Goal: Task Accomplishment & Management: Complete application form

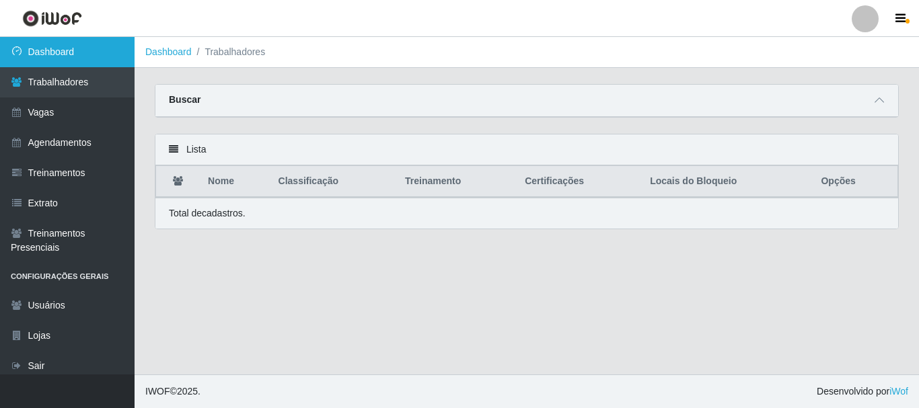
click at [65, 55] on link "Dashboard" at bounding box center [67, 52] width 135 height 30
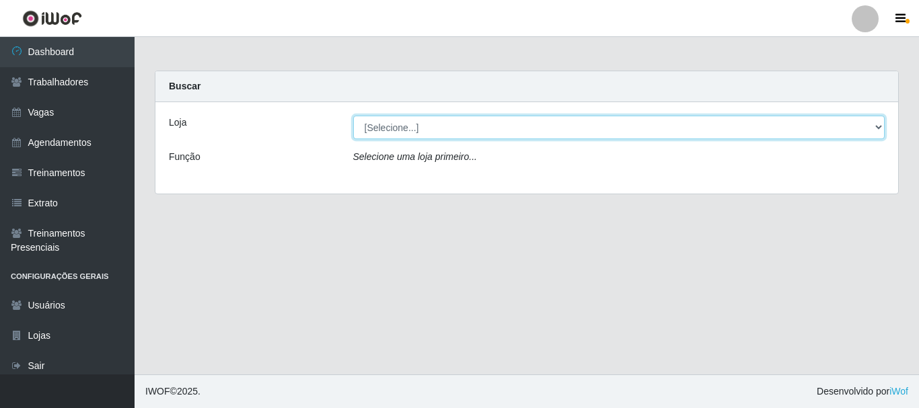
click at [469, 125] on select "[Selecione...] Divino Fogão" at bounding box center [619, 128] width 532 height 24
select select "499"
click at [353, 116] on select "[Selecione...] Divino Fogão" at bounding box center [619, 128] width 532 height 24
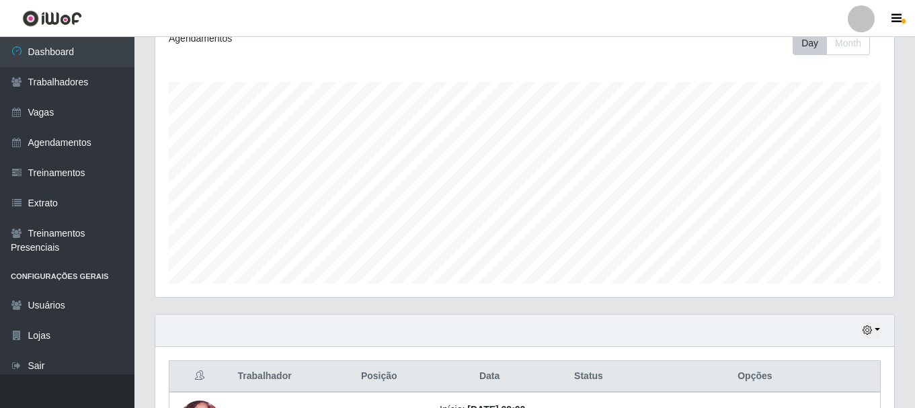
scroll to position [202, 0]
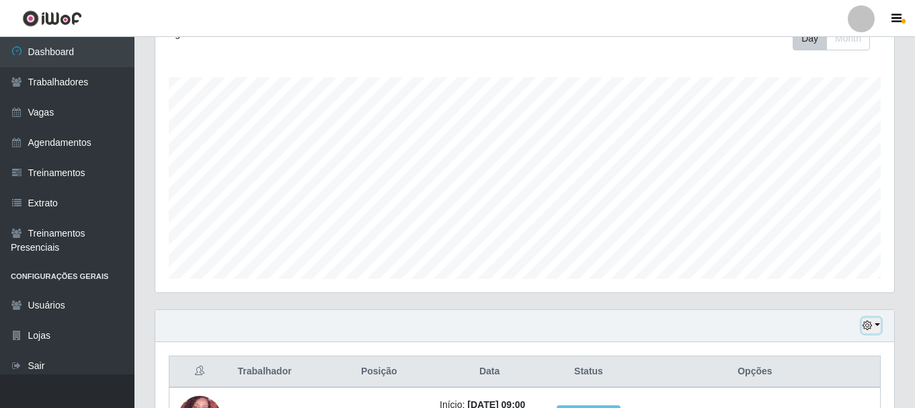
click at [872, 330] on icon "button" at bounding box center [867, 325] width 9 height 9
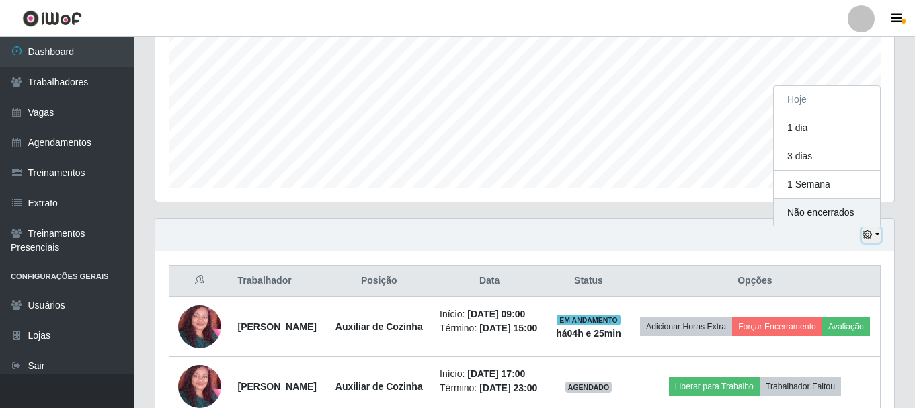
scroll to position [269, 0]
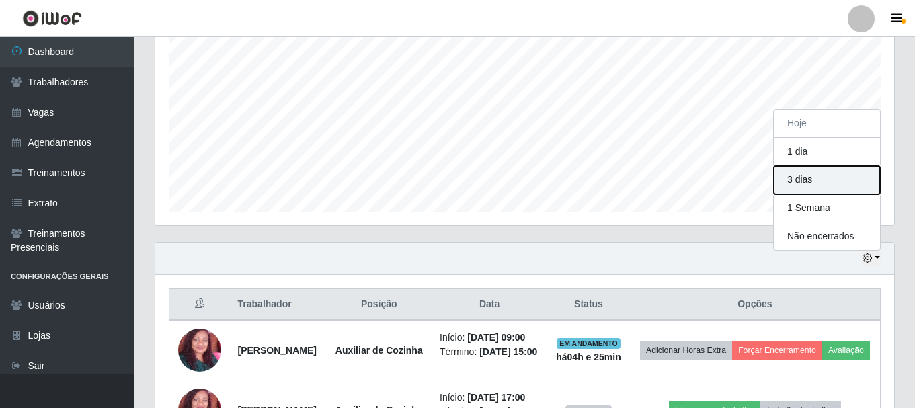
click at [803, 181] on button "3 dias" at bounding box center [827, 180] width 106 height 28
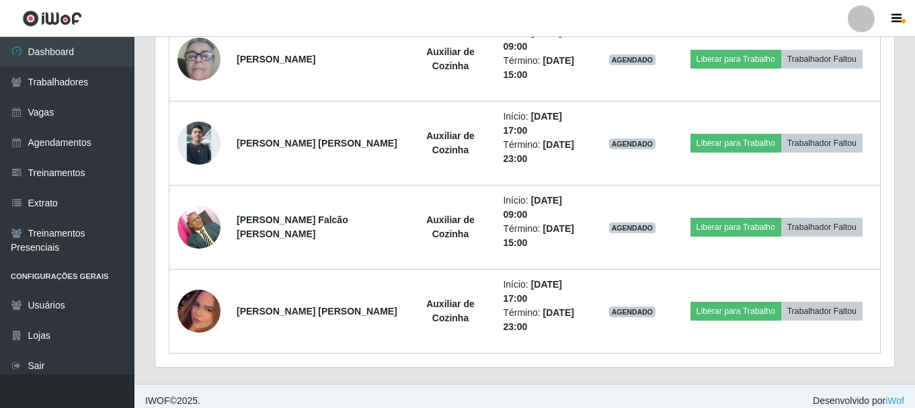
scroll to position [918, 0]
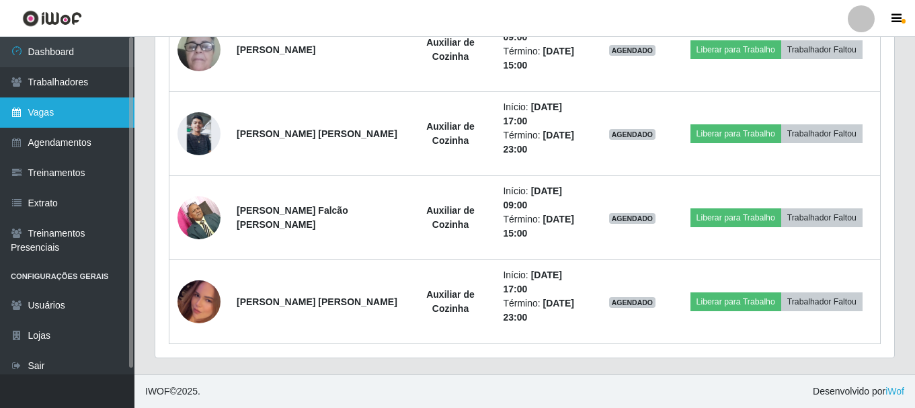
click at [82, 108] on link "Vagas" at bounding box center [67, 113] width 135 height 30
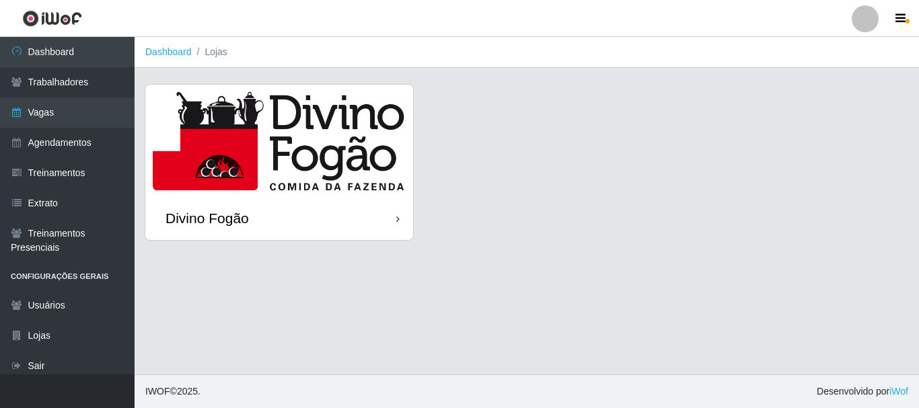
click at [225, 128] on img at bounding box center [279, 141] width 268 height 112
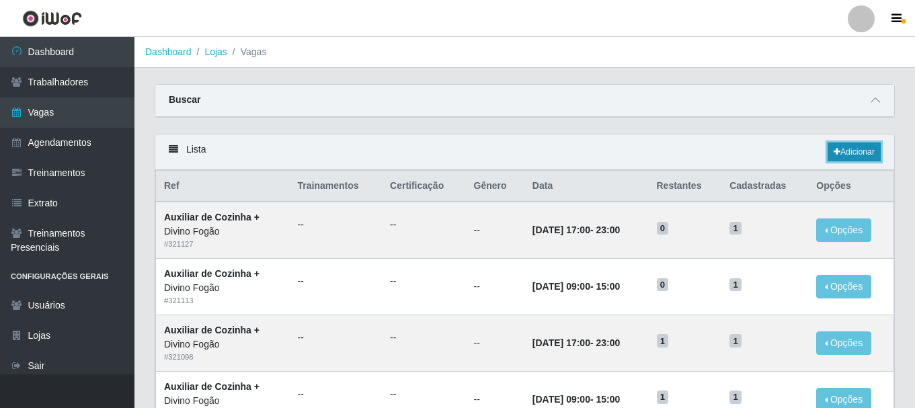
click at [845, 157] on link "Adicionar" at bounding box center [854, 152] width 53 height 19
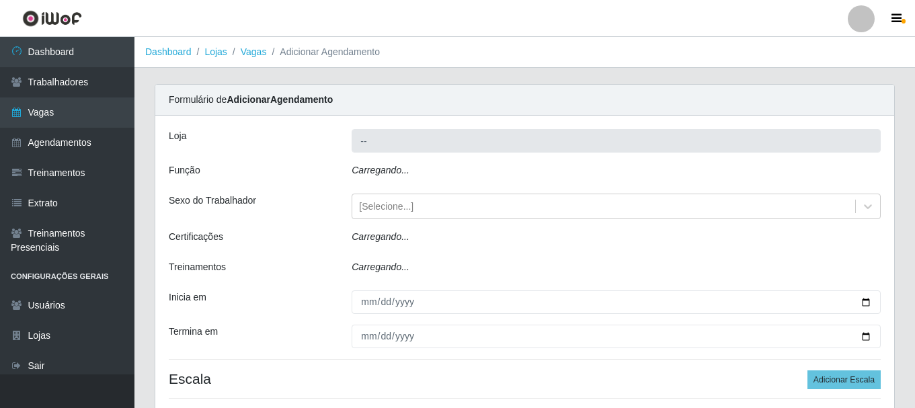
type input "Divino Fogão"
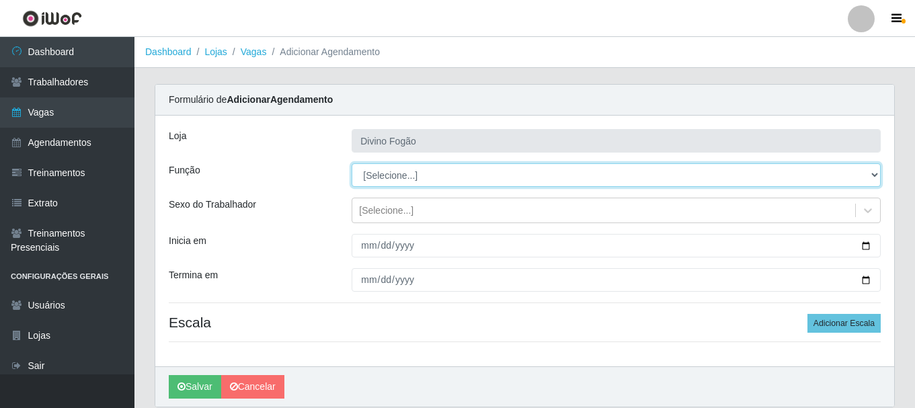
click at [402, 178] on select "[Selecione...] ASG ASG + ASG ++ Auxiliar de Cozinha Auxiliar de Cozinha + Auxil…" at bounding box center [616, 175] width 529 height 24
select select "9"
click at [352, 163] on select "[Selecione...] ASG ASG + ASG ++ Auxiliar de Cozinha Auxiliar de Cozinha + Auxil…" at bounding box center [616, 175] width 529 height 24
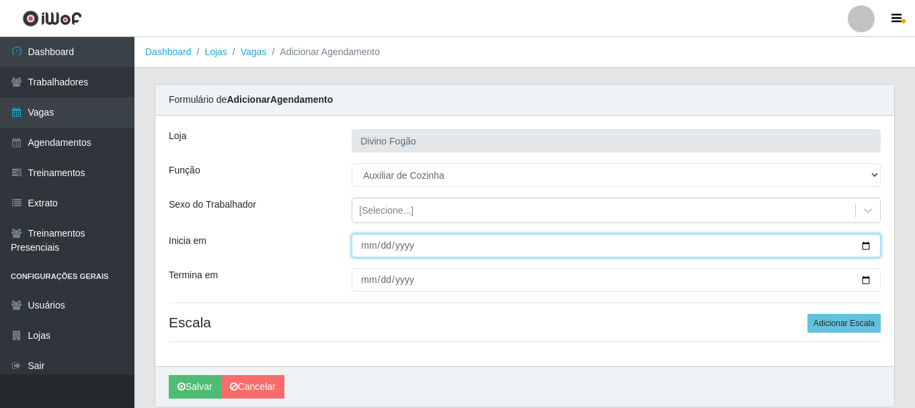
click at [363, 246] on input "Inicia em" at bounding box center [616, 246] width 529 height 24
type input "2025-08-26"
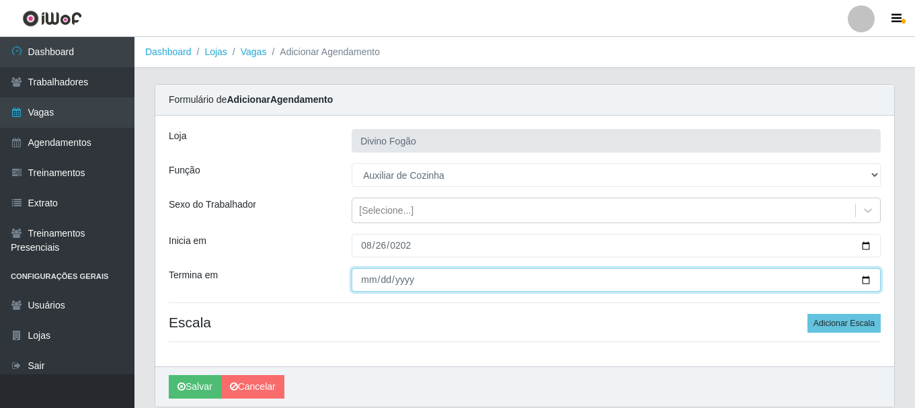
click at [369, 278] on input "Termina em" at bounding box center [616, 280] width 529 height 24
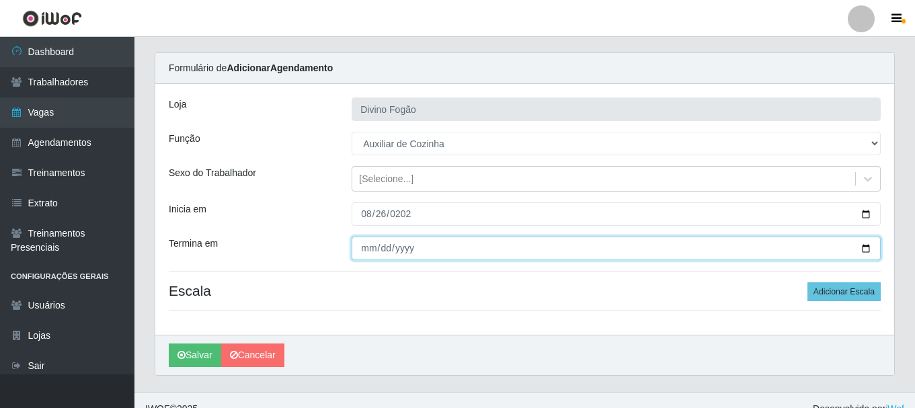
scroll to position [49, 0]
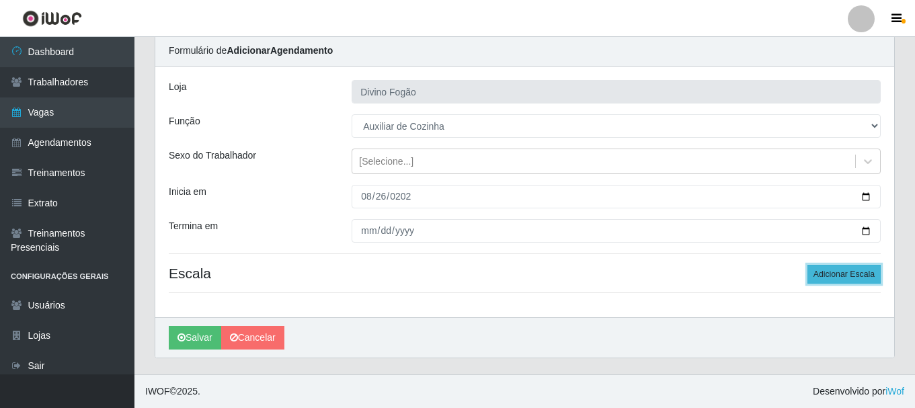
click at [847, 280] on button "Adicionar Escala" at bounding box center [844, 274] width 73 height 19
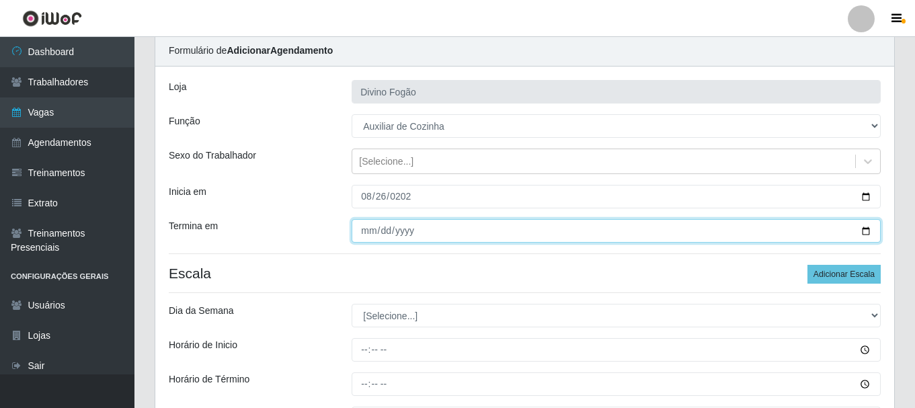
click at [365, 235] on input "2025-08-26" at bounding box center [616, 231] width 529 height 24
click at [369, 231] on input "[DATE]" at bounding box center [616, 231] width 529 height 24
type input "2025-08-29"
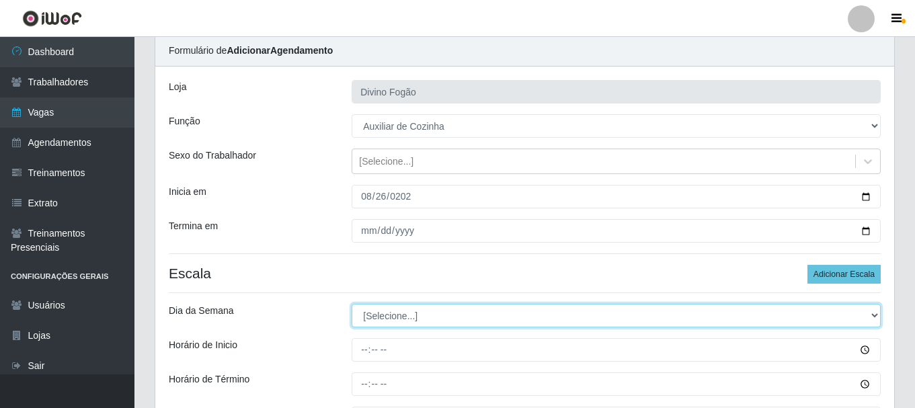
click at [377, 315] on select "[Selecione...] Segunda Terça Quarta Quinta Sexta Sábado Domingo" at bounding box center [616, 316] width 529 height 24
select select "2"
click at [352, 304] on select "[Selecione...] Segunda Terça Quarta Quinta Sexta Sábado Domingo" at bounding box center [616, 316] width 529 height 24
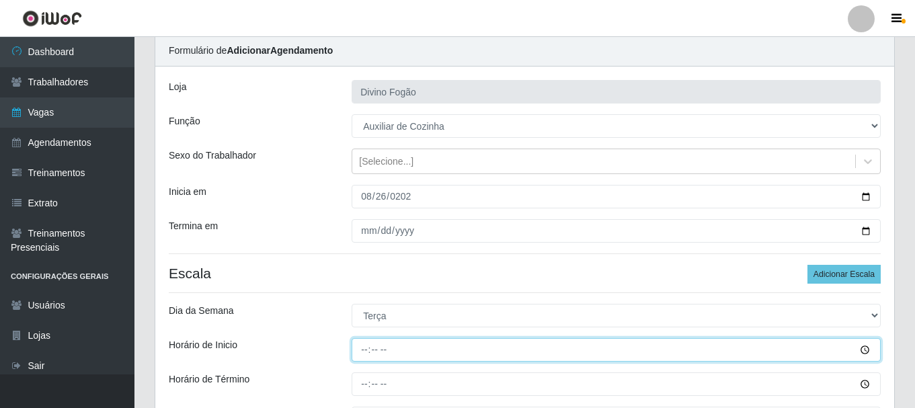
click at [364, 353] on input "Horário de Inicio" at bounding box center [616, 350] width 529 height 24
type input "07:00"
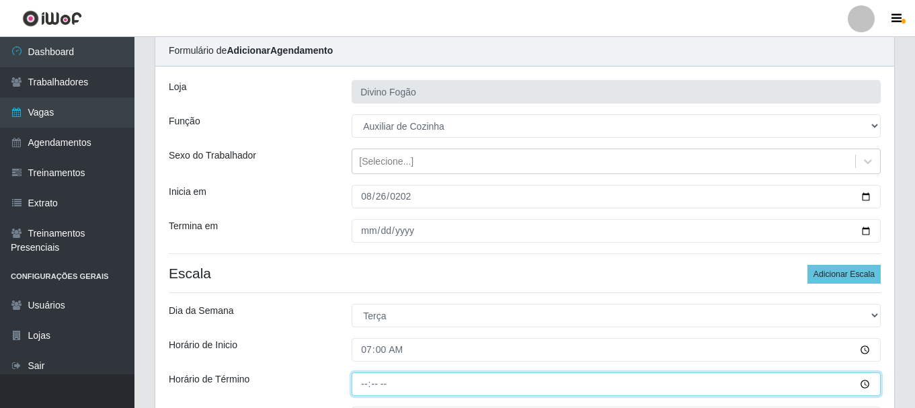
click at [365, 383] on input "Horário de Término" at bounding box center [616, 385] width 529 height 24
type input "13:00"
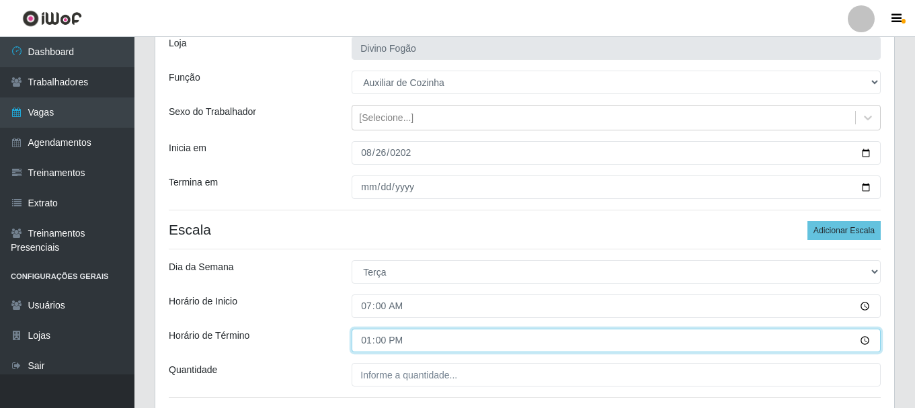
scroll to position [116, 0]
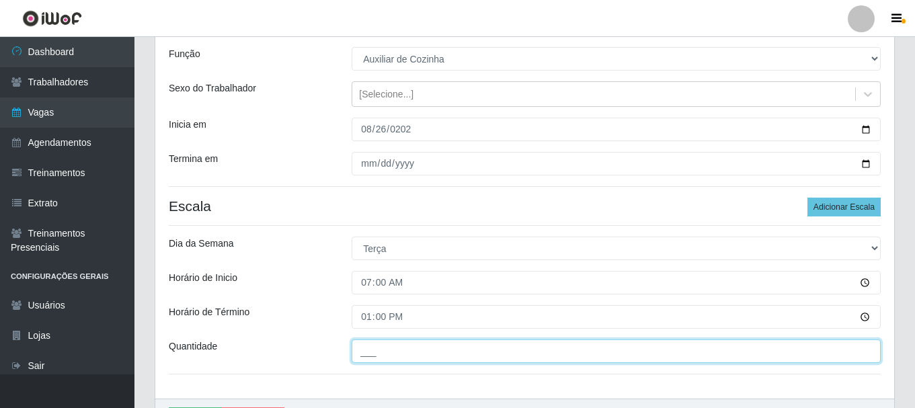
click at [449, 353] on input "___" at bounding box center [616, 352] width 529 height 24
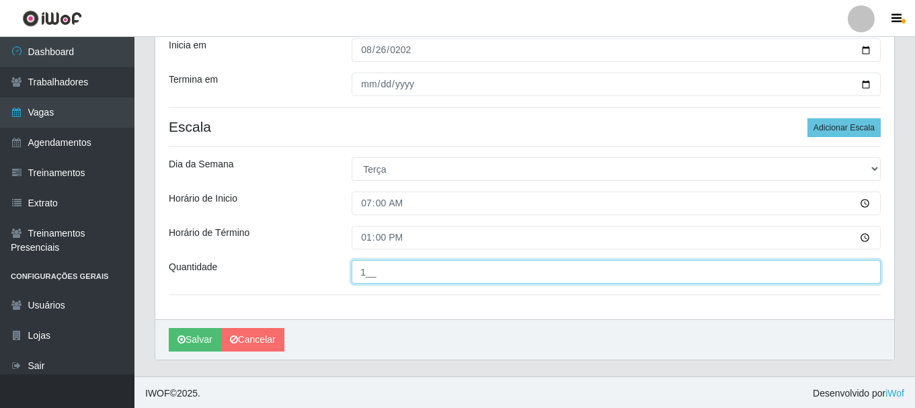
scroll to position [198, 0]
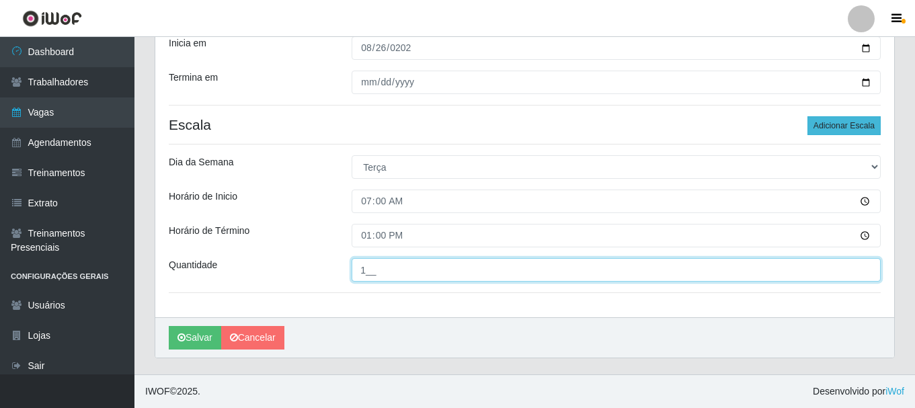
type input "1__"
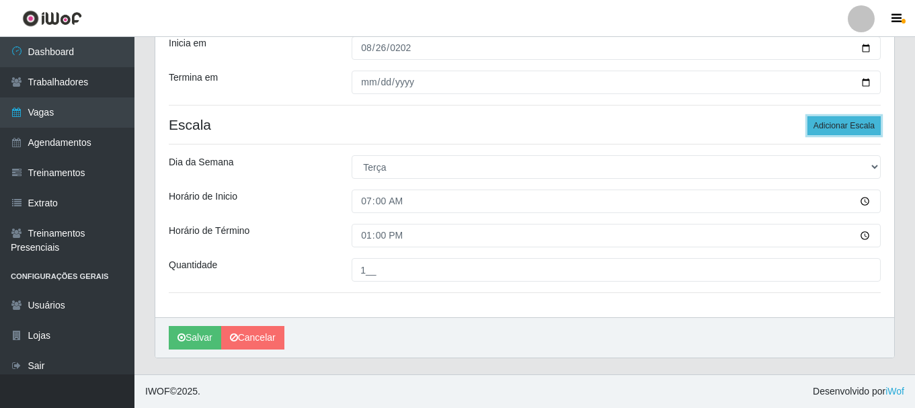
click at [859, 126] on button "Adicionar Escala" at bounding box center [844, 125] width 73 height 19
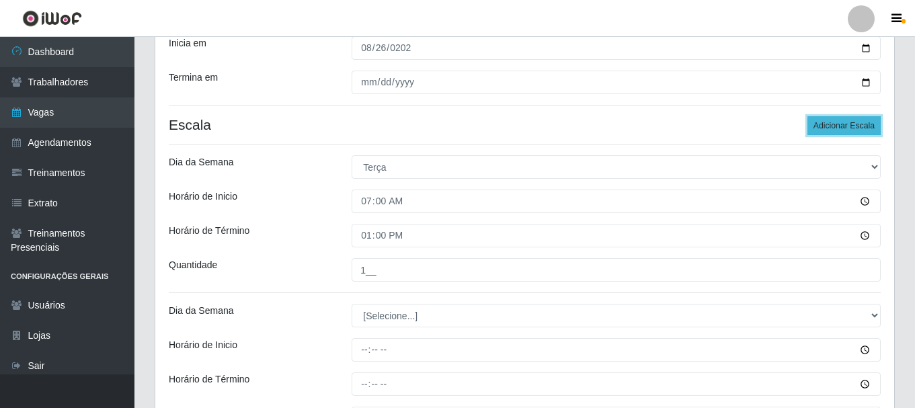
click at [859, 126] on button "Adicionar Escala" at bounding box center [844, 125] width 73 height 19
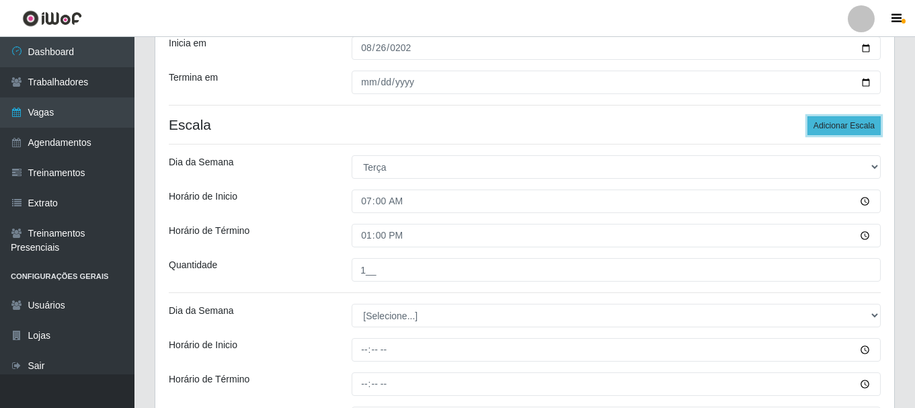
click at [859, 126] on button "Adicionar Escala" at bounding box center [844, 125] width 73 height 19
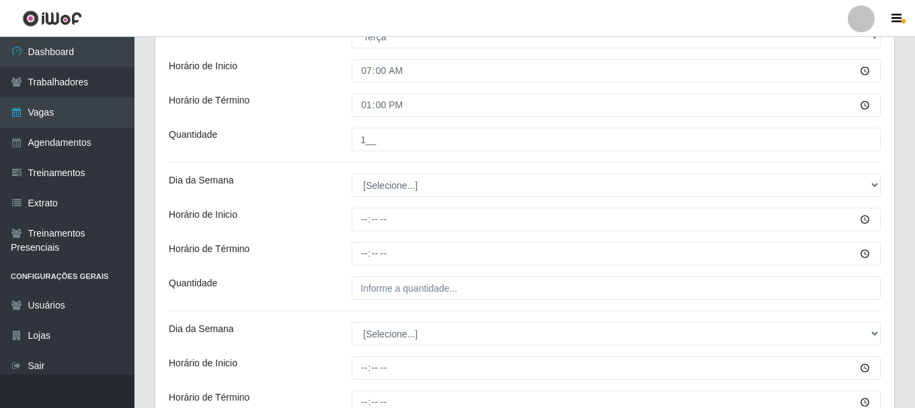
scroll to position [332, 0]
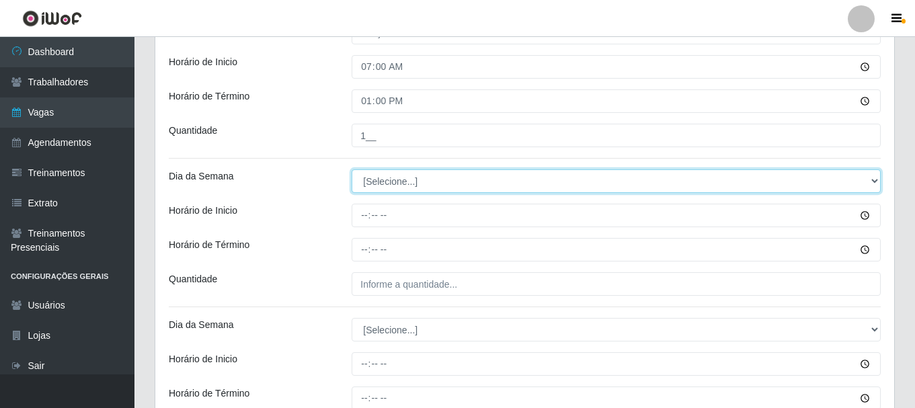
click at [382, 186] on select "[Selecione...] Segunda Terça Quarta Quinta Sexta Sábado Domingo" at bounding box center [616, 181] width 529 height 24
select select "2"
click at [352, 169] on select "[Selecione...] Segunda Terça Quarta Quinta Sexta Sábado Domingo" at bounding box center [616, 181] width 529 height 24
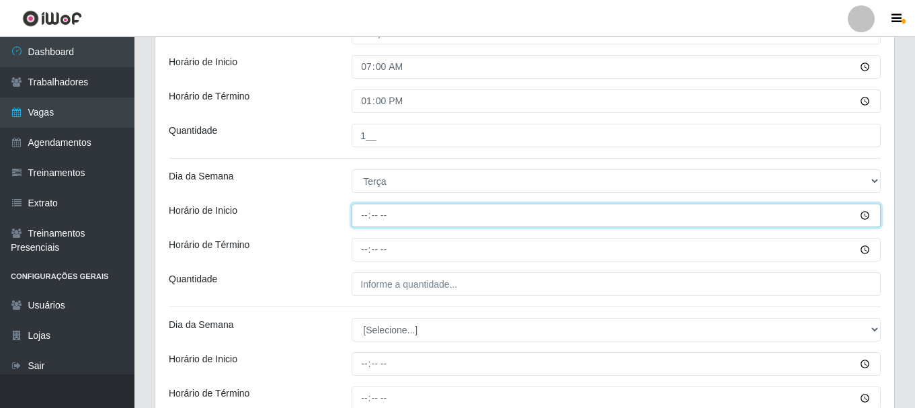
click at [364, 217] on input "Horário de Inicio" at bounding box center [616, 216] width 529 height 24
type input "11:00"
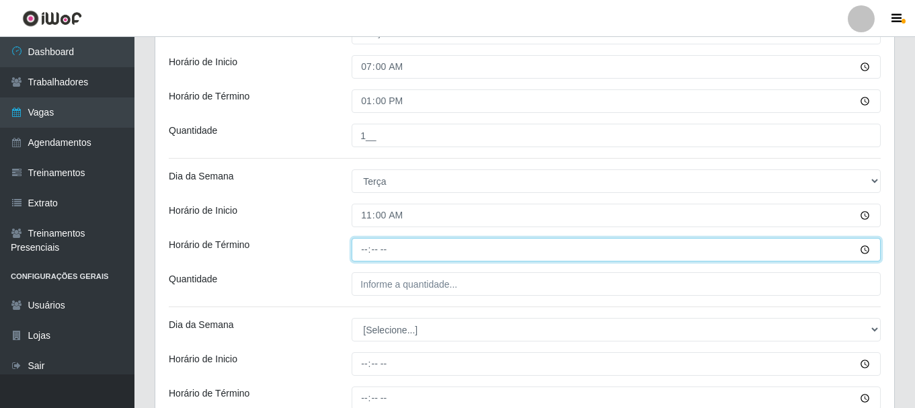
click at [365, 250] on input "Horário de Término" at bounding box center [616, 250] width 529 height 24
type input "17:00"
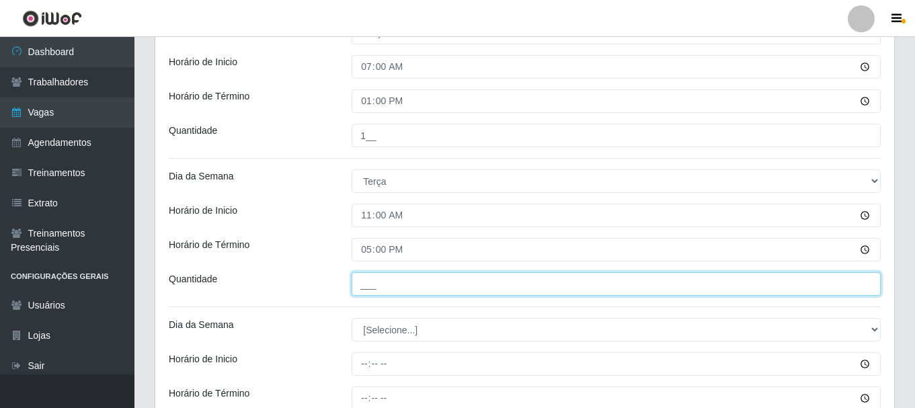
click at [371, 283] on input "___" at bounding box center [616, 284] width 529 height 24
type input "1__"
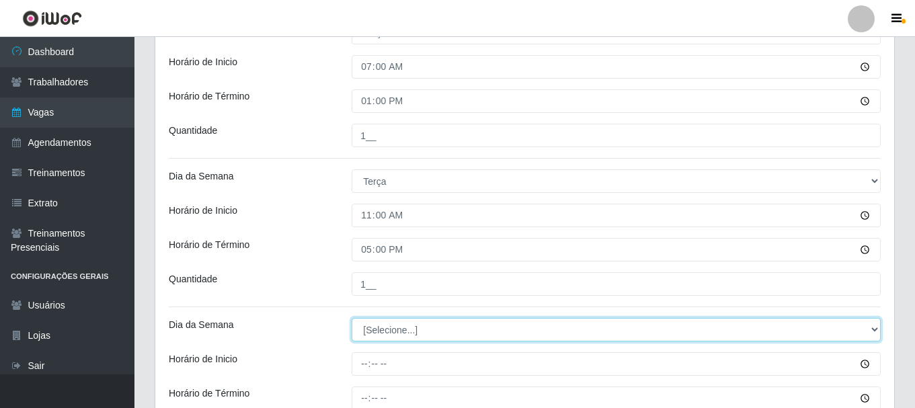
click at [363, 328] on select "[Selecione...] Segunda Terça Quarta Quinta Sexta Sábado Domingo" at bounding box center [616, 330] width 529 height 24
select select "3"
click at [352, 318] on select "[Selecione...] Segunda Terça Quarta Quinta Sexta Sábado Domingo" at bounding box center [616, 330] width 529 height 24
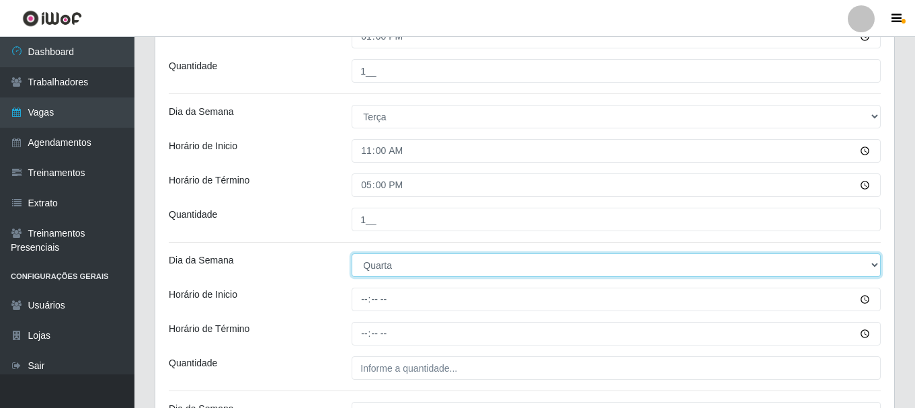
scroll to position [399, 0]
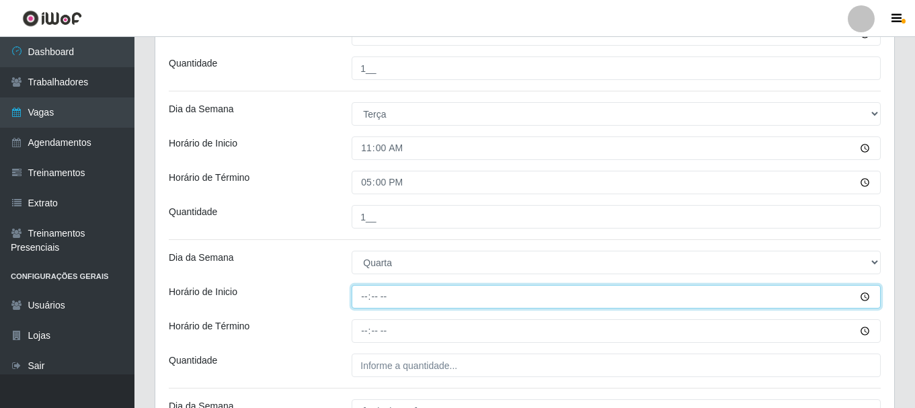
click at [367, 301] on input "Horário de Inicio" at bounding box center [616, 297] width 529 height 24
type input "07:00"
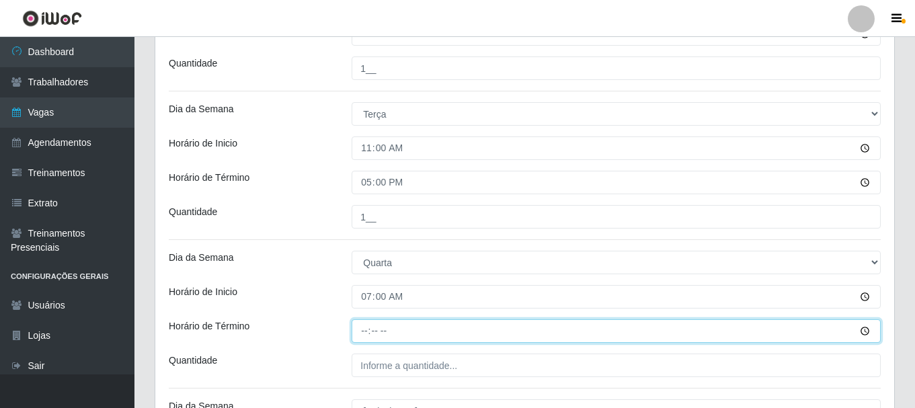
click at [363, 334] on input "Horário de Término" at bounding box center [616, 331] width 529 height 24
type input "13:00"
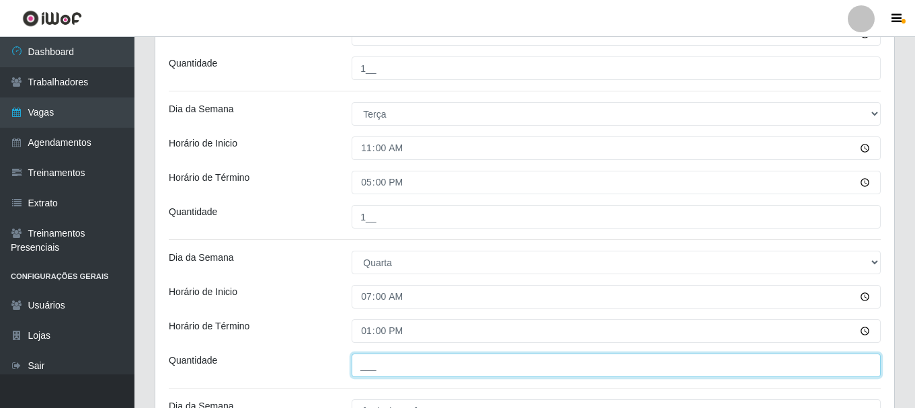
click at [367, 367] on input "___" at bounding box center [616, 366] width 529 height 24
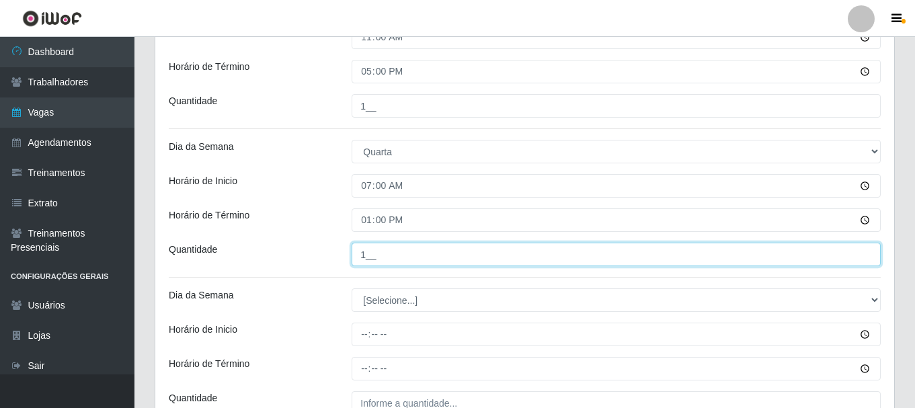
scroll to position [534, 0]
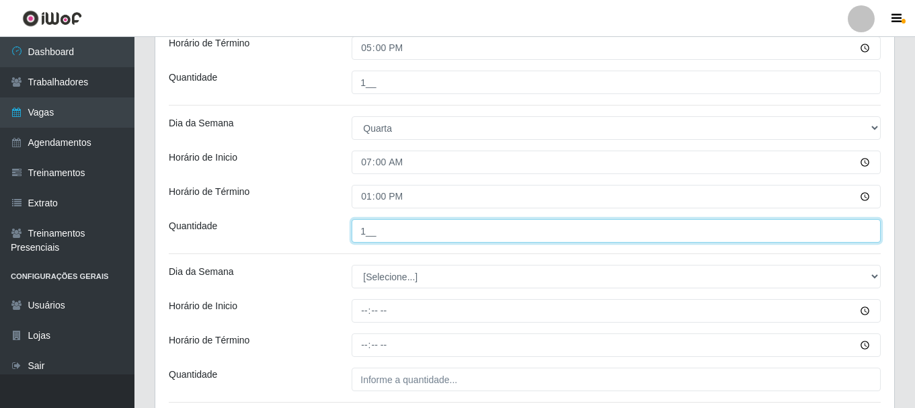
type input "1__"
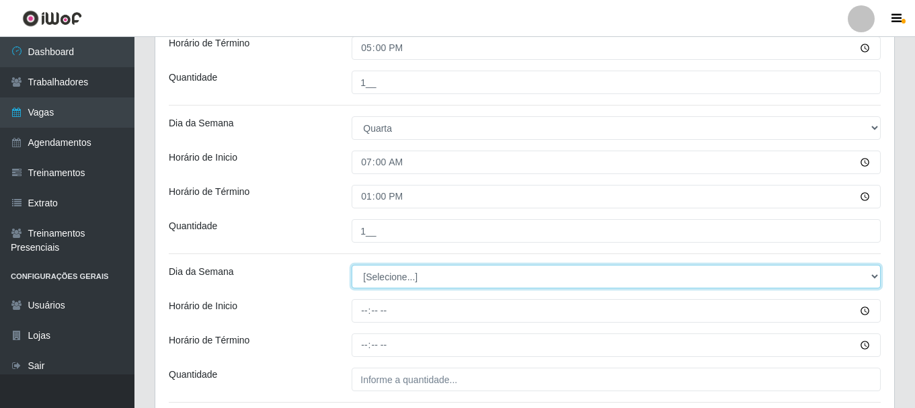
click at [381, 279] on select "[Selecione...] Segunda Terça Quarta Quinta Sexta Sábado Domingo" at bounding box center [616, 277] width 529 height 24
select select "3"
click at [352, 265] on select "[Selecione...] Segunda Terça Quarta Quinta Sexta Sábado Domingo" at bounding box center [616, 277] width 529 height 24
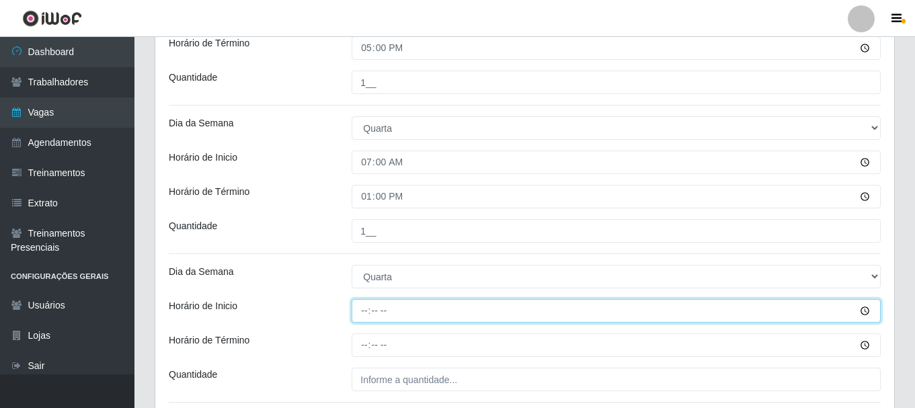
click at [364, 312] on input "Horário de Inicio" at bounding box center [616, 311] width 529 height 24
type input "11:00"
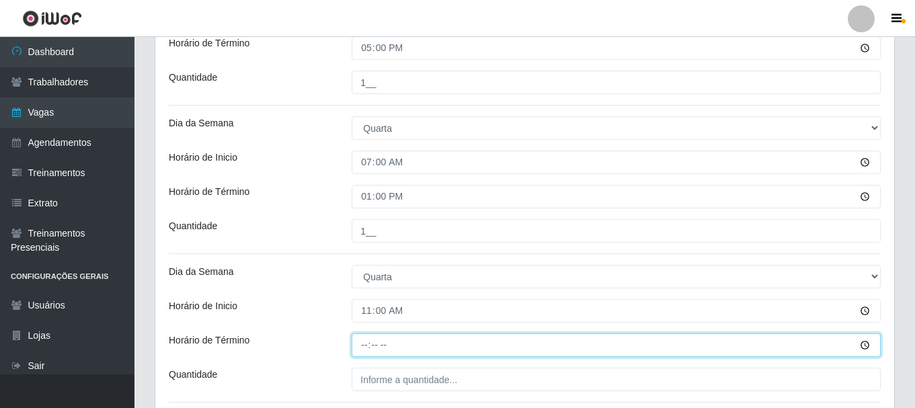
click at [365, 350] on input "Horário de Término" at bounding box center [616, 346] width 529 height 24
type input "17:00"
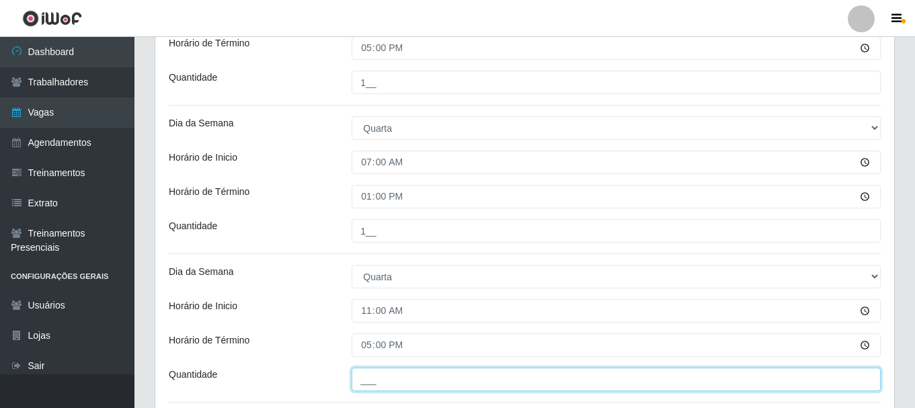
click at [367, 379] on input "___" at bounding box center [616, 380] width 529 height 24
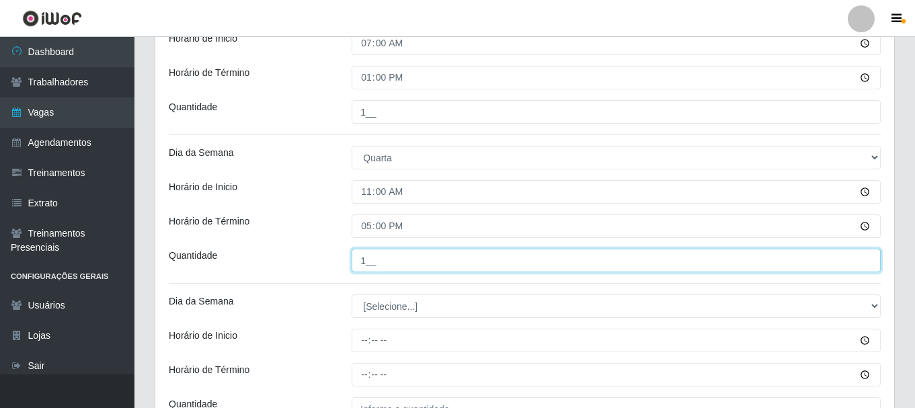
scroll to position [669, 0]
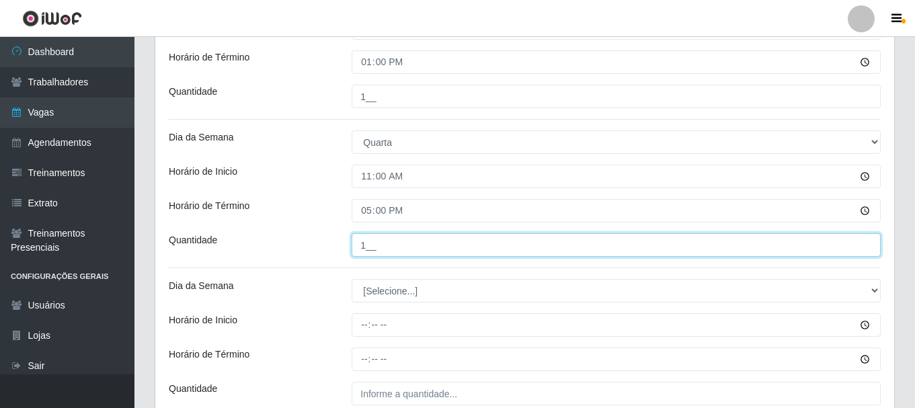
type input "1__"
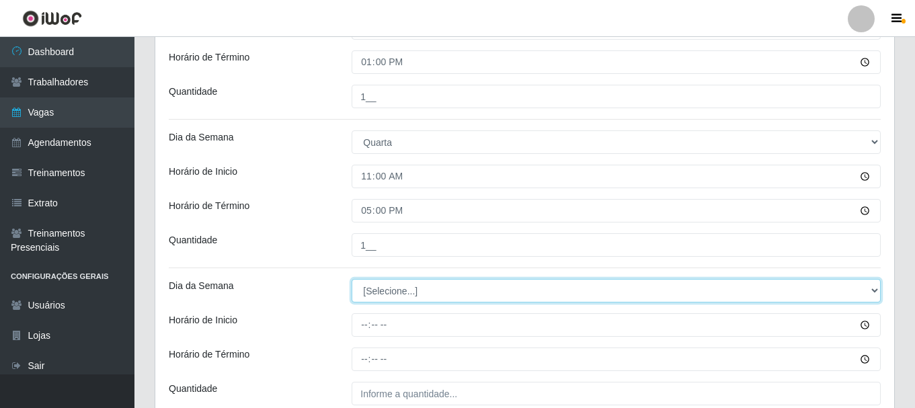
click at [398, 293] on select "[Selecione...] Segunda Terça Quarta Quinta Sexta Sábado Domingo" at bounding box center [616, 291] width 529 height 24
select select "4"
click at [352, 279] on select "[Selecione...] Segunda Terça Quarta Quinta Sexta Sábado Domingo" at bounding box center [616, 291] width 529 height 24
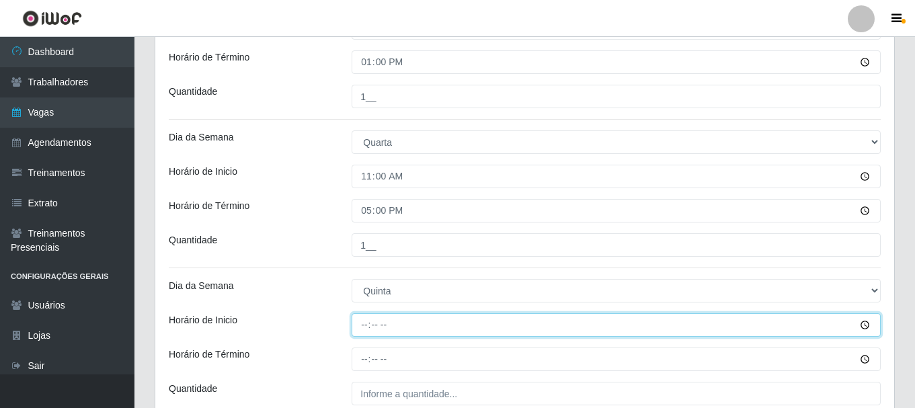
click at [366, 328] on input "Horário de Inicio" at bounding box center [616, 325] width 529 height 24
type input "07:00"
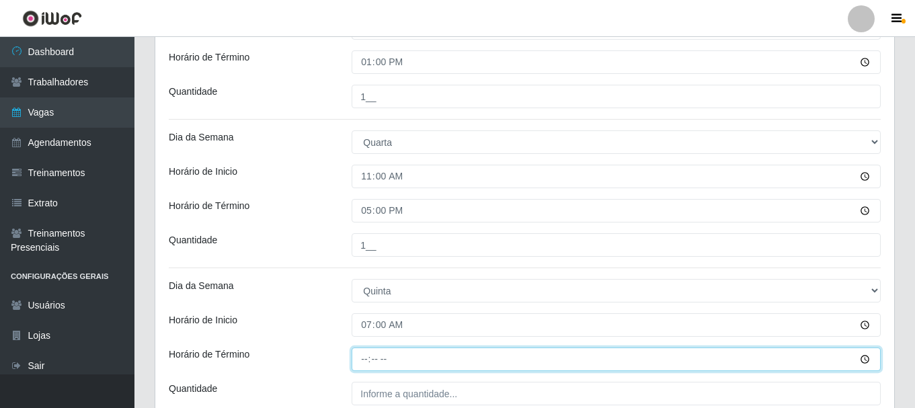
click at [360, 359] on input "Horário de Término" at bounding box center [616, 360] width 529 height 24
type input "13:00"
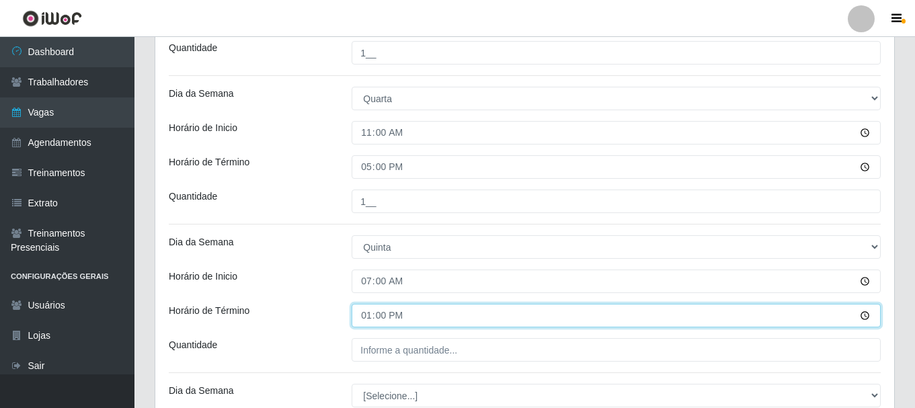
scroll to position [803, 0]
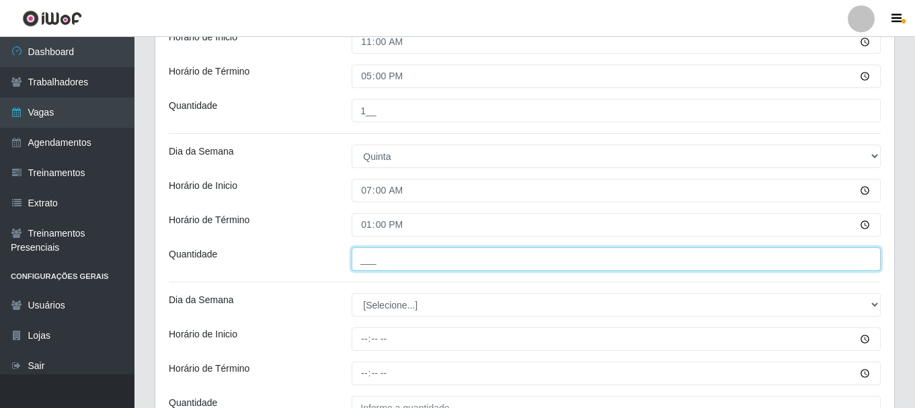
click at [404, 262] on input "___" at bounding box center [616, 259] width 529 height 24
type input "1__"
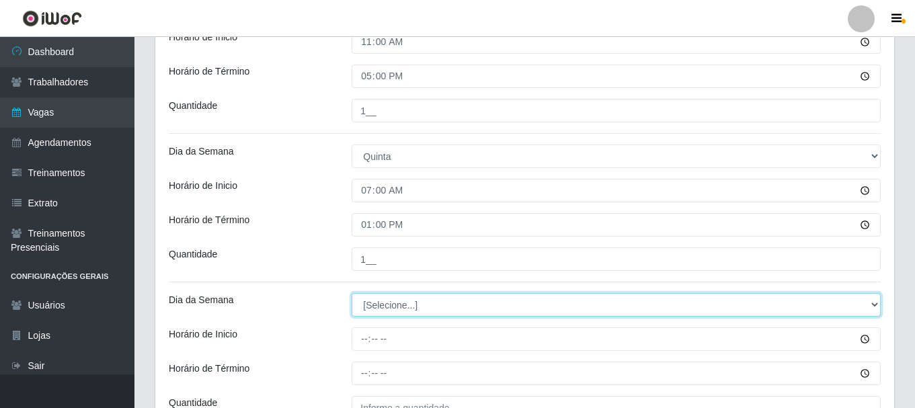
click at [388, 305] on select "[Selecione...] Segunda Terça Quarta Quinta Sexta Sábado Domingo" at bounding box center [616, 305] width 529 height 24
select select "4"
click at [352, 293] on select "[Selecione...] Segunda Terça Quarta Quinta Sexta Sábado Domingo" at bounding box center [616, 305] width 529 height 24
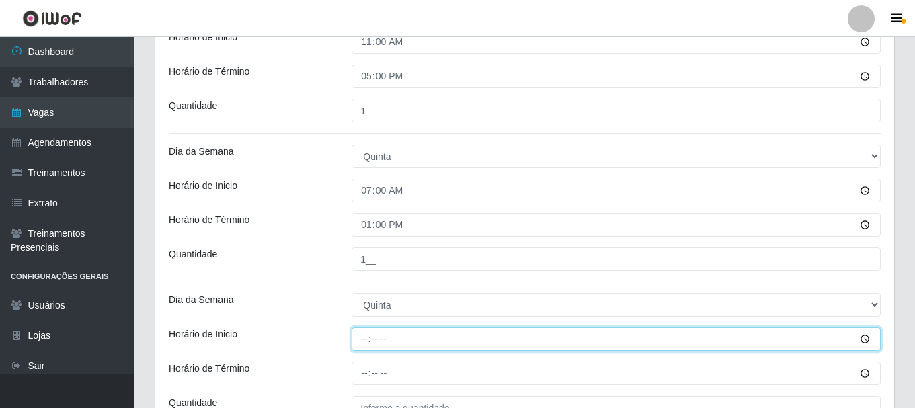
click at [362, 340] on input "Horário de Inicio" at bounding box center [616, 340] width 529 height 24
type input "11:00"
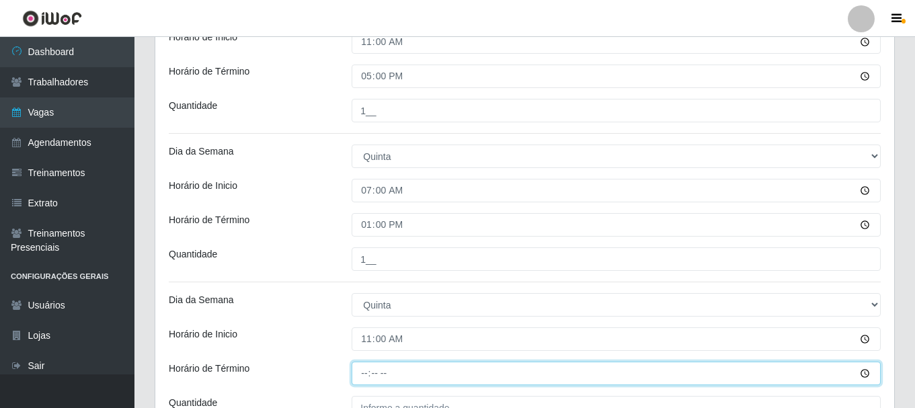
click at [364, 376] on input "Horário de Término" at bounding box center [616, 374] width 529 height 24
type input "17:00"
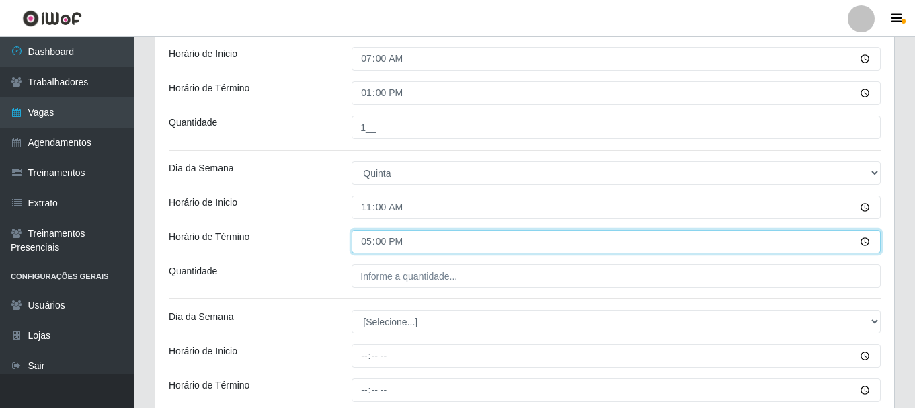
scroll to position [938, 0]
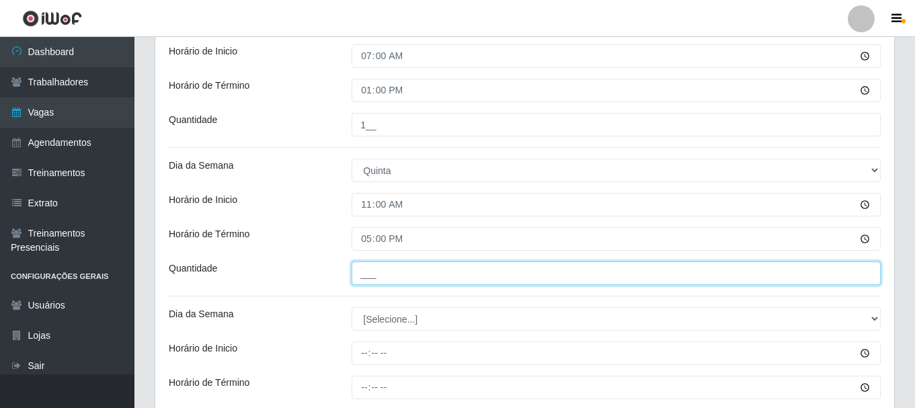
click at [394, 274] on input "___" at bounding box center [616, 274] width 529 height 24
type input "1__"
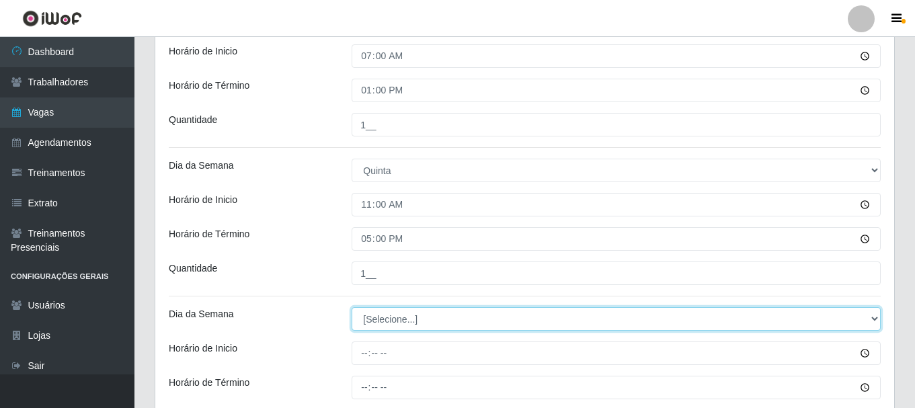
click at [390, 317] on select "[Selecione...] Segunda Terça Quarta Quinta Sexta Sábado Domingo" at bounding box center [616, 319] width 529 height 24
select select "5"
click at [352, 307] on select "[Selecione...] Segunda Terça Quarta Quinta Sexta Sábado Domingo" at bounding box center [616, 319] width 529 height 24
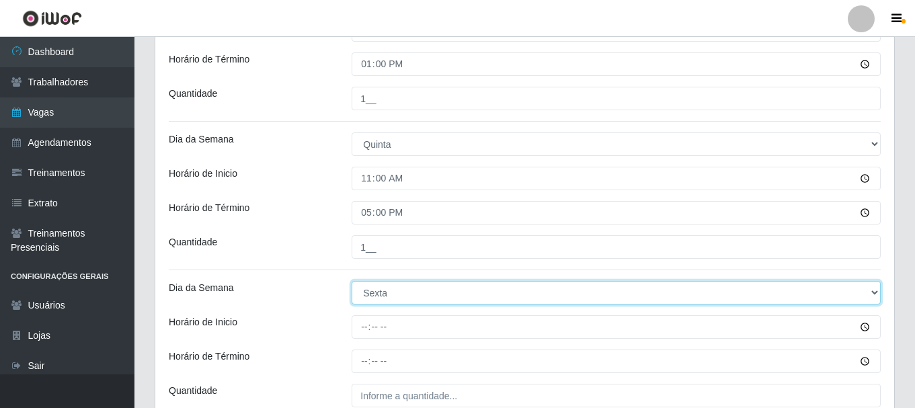
scroll to position [1005, 0]
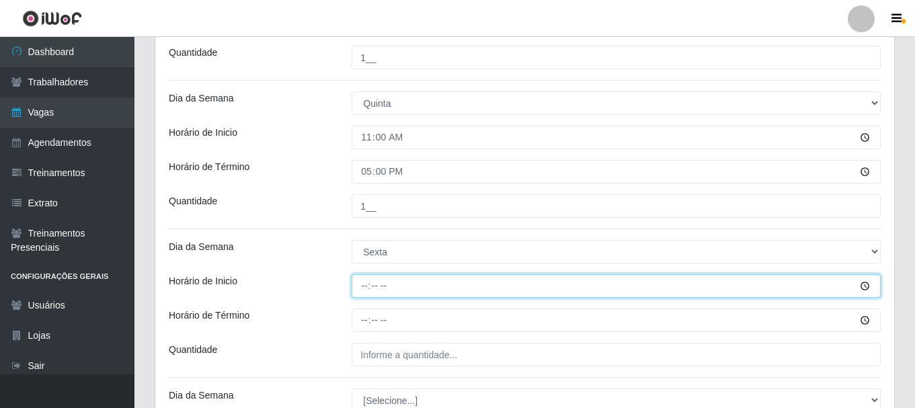
click at [369, 288] on input "Horário de Inicio" at bounding box center [616, 286] width 529 height 24
type input "07:00"
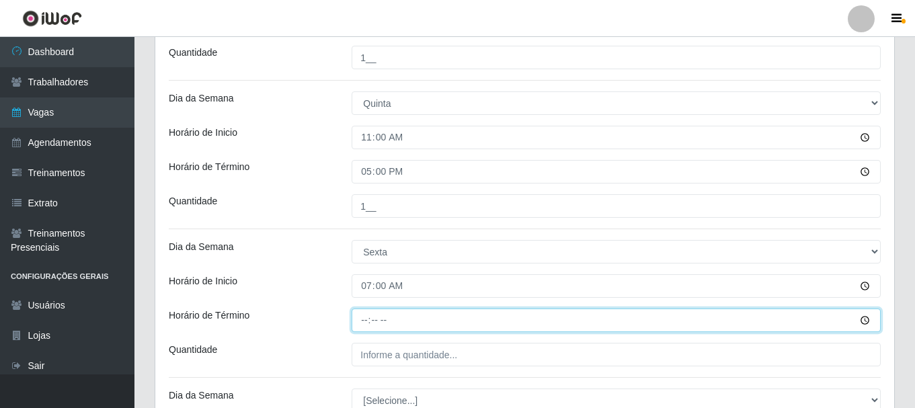
click at [358, 319] on input "Horário de Término" at bounding box center [616, 321] width 529 height 24
type input "13:00"
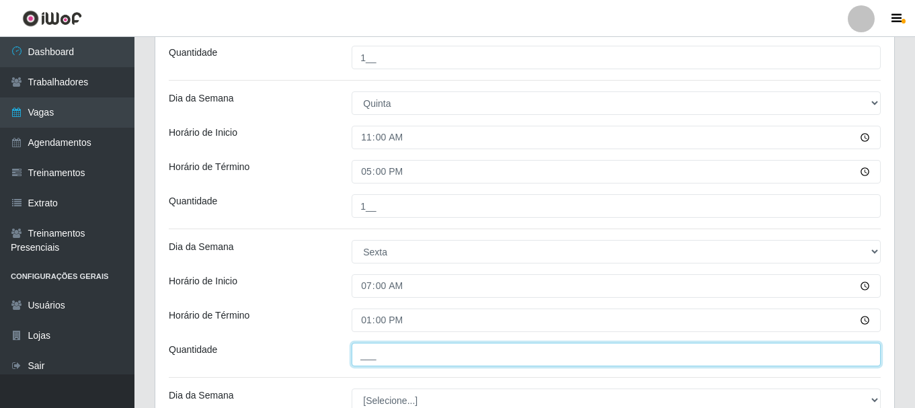
click at [373, 350] on input "___" at bounding box center [616, 355] width 529 height 24
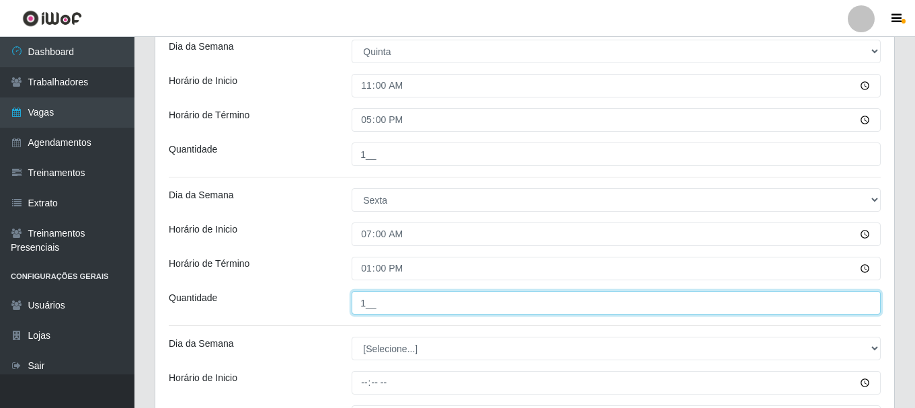
scroll to position [1139, 0]
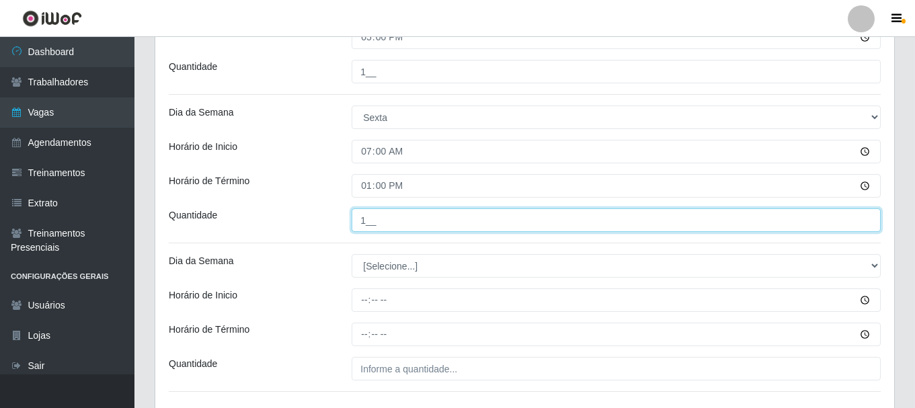
type input "1__"
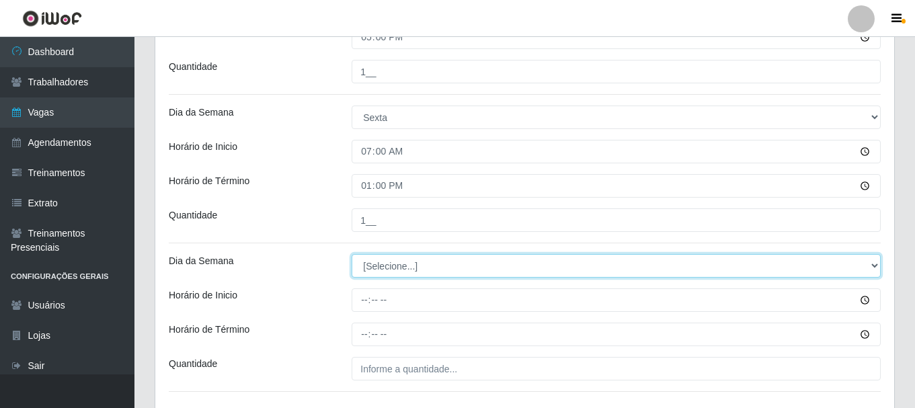
click at [401, 265] on select "[Selecione...] Segunda Terça Quarta Quinta Sexta Sábado Domingo" at bounding box center [616, 266] width 529 height 24
select select "5"
click at [352, 254] on select "[Selecione...] Segunda Terça Quarta Quinta Sexta Sábado Domingo" at bounding box center [616, 266] width 529 height 24
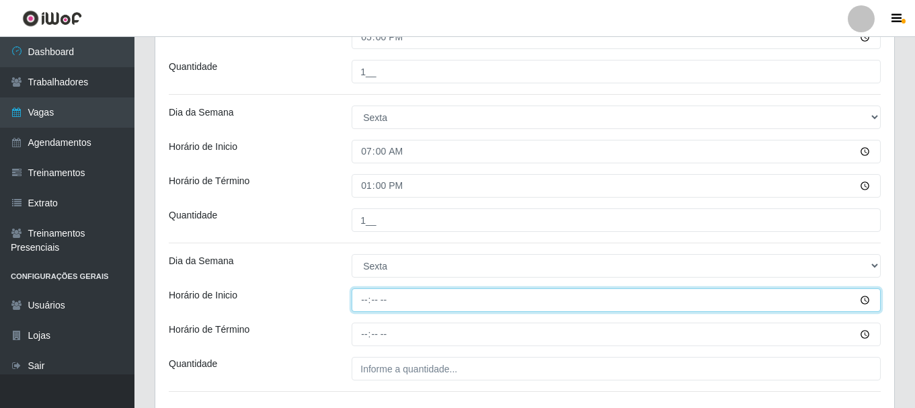
click at [368, 300] on input "Horário de Inicio" at bounding box center [616, 301] width 529 height 24
type input "11:00"
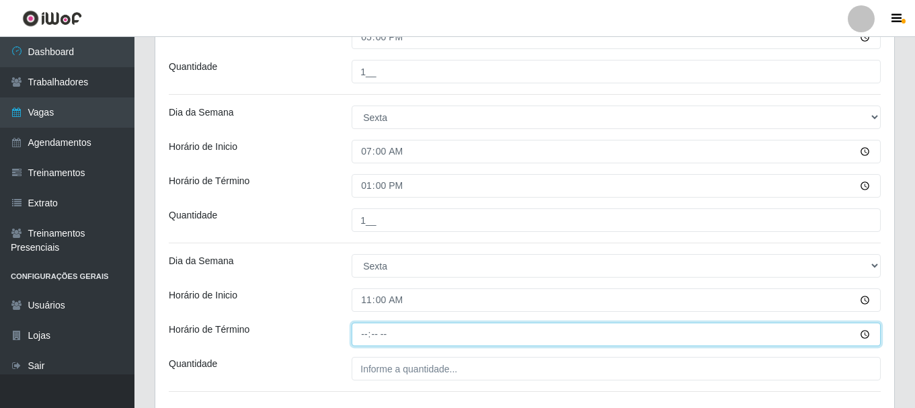
click at [362, 338] on input "Horário de Término" at bounding box center [616, 335] width 529 height 24
type input "17:00"
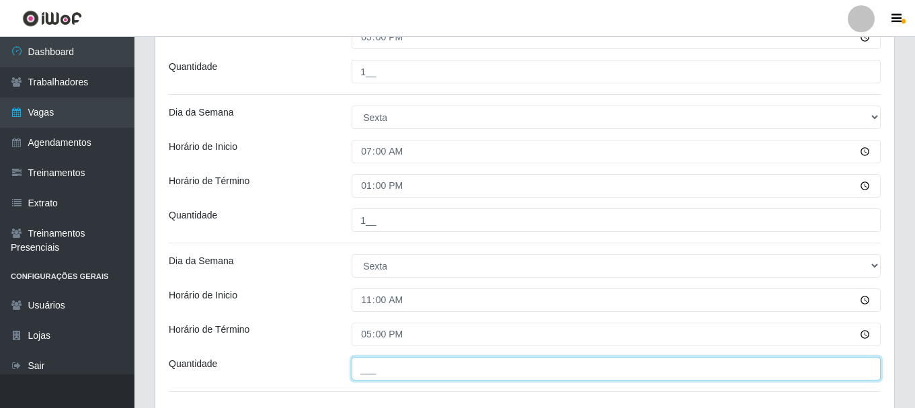
click at [368, 364] on input "___" at bounding box center [616, 369] width 529 height 24
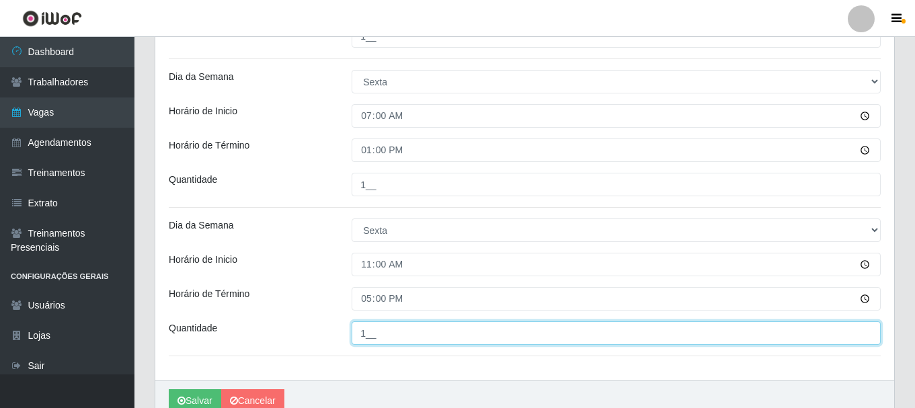
scroll to position [1238, 0]
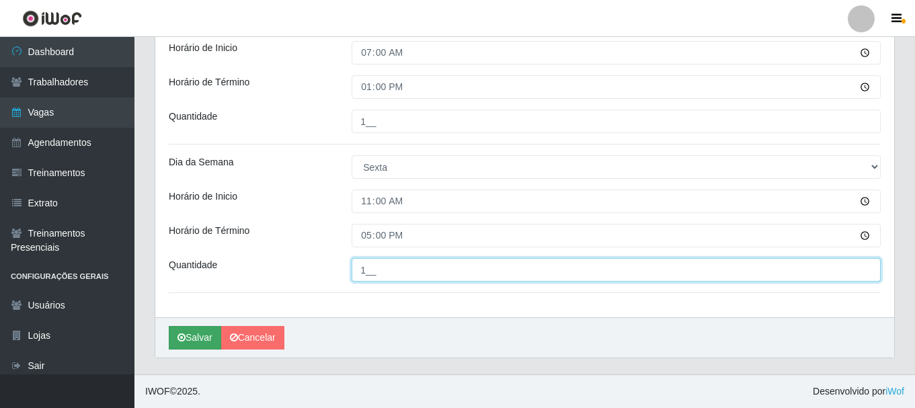
type input "1__"
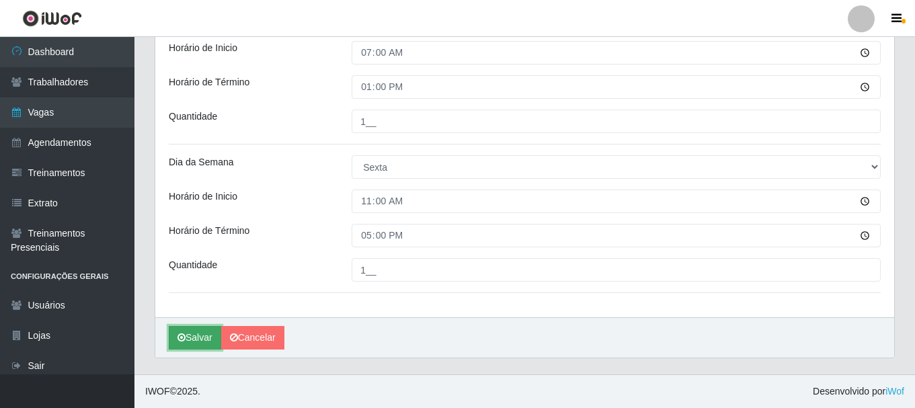
click at [188, 337] on button "Salvar" at bounding box center [195, 338] width 52 height 24
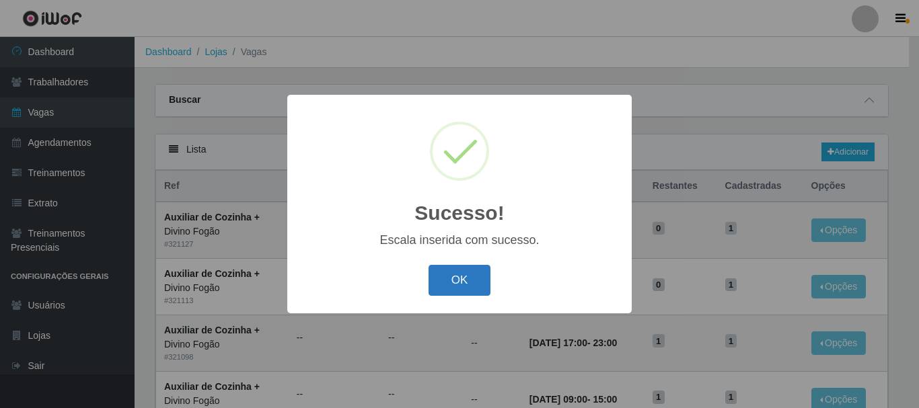
click at [446, 291] on button "OK" at bounding box center [459, 281] width 63 height 32
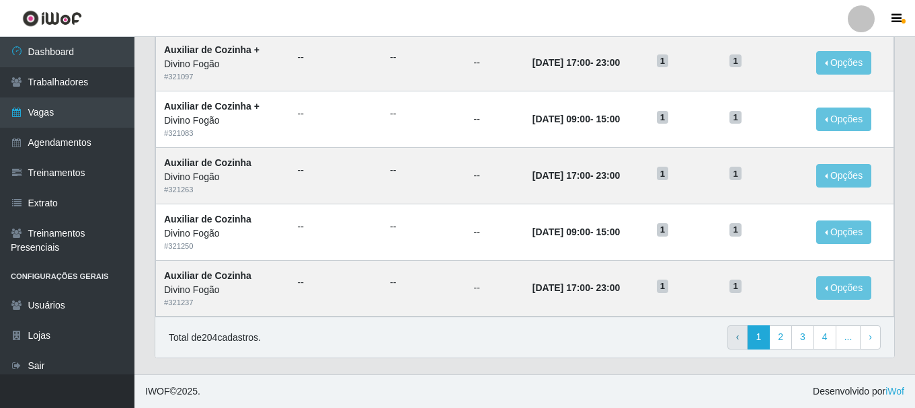
scroll to position [732, 0]
click at [822, 341] on link "4" at bounding box center [825, 338] width 23 height 24
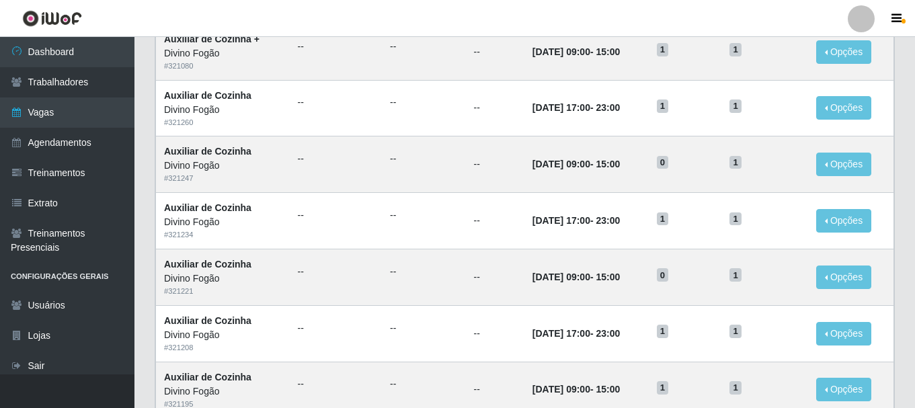
scroll to position [732, 0]
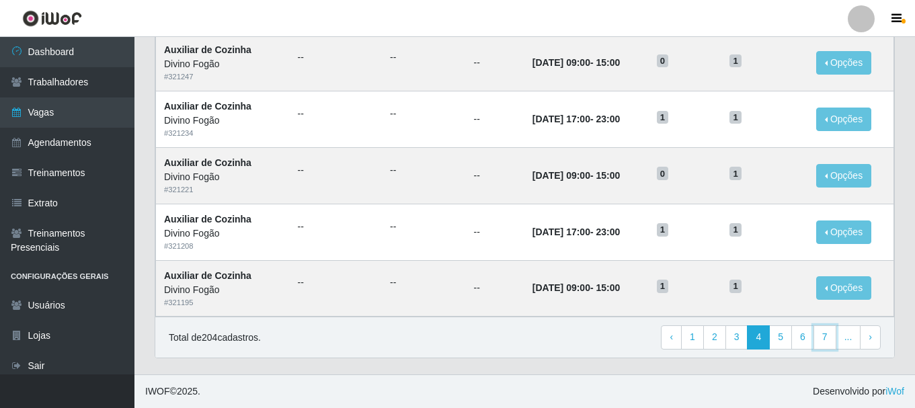
click at [822, 341] on link "7" at bounding box center [825, 338] width 23 height 24
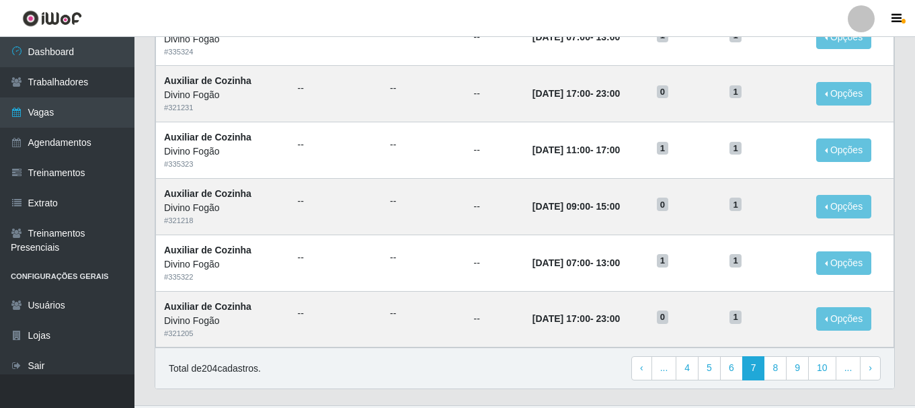
scroll to position [732, 0]
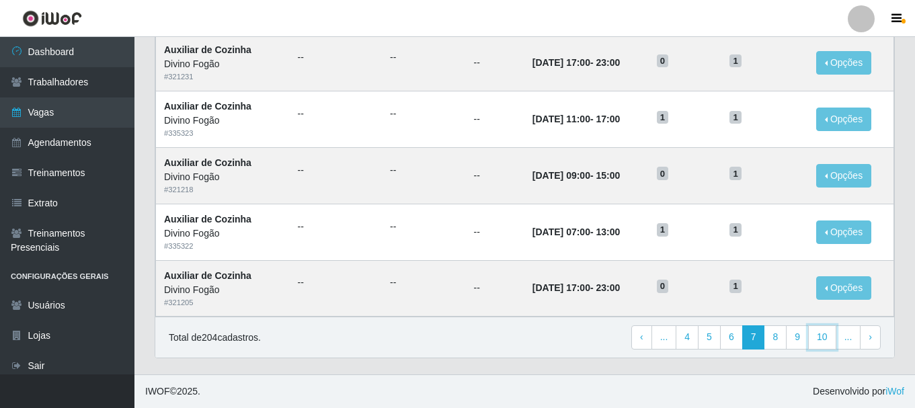
click at [822, 341] on link "10" at bounding box center [822, 338] width 28 height 24
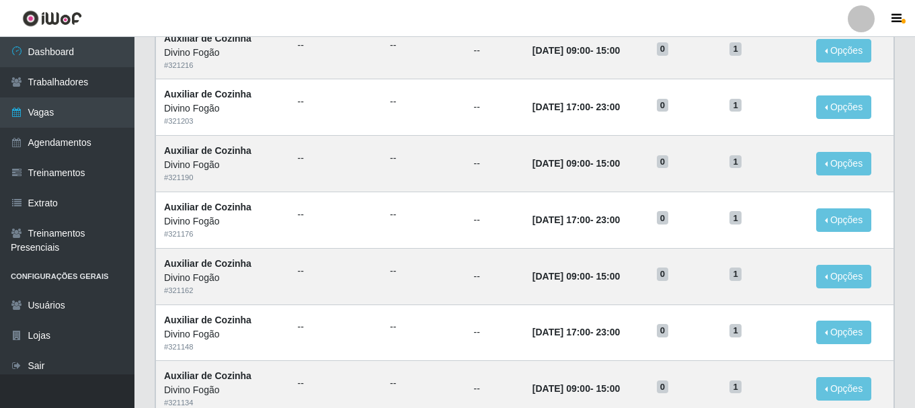
scroll to position [732, 0]
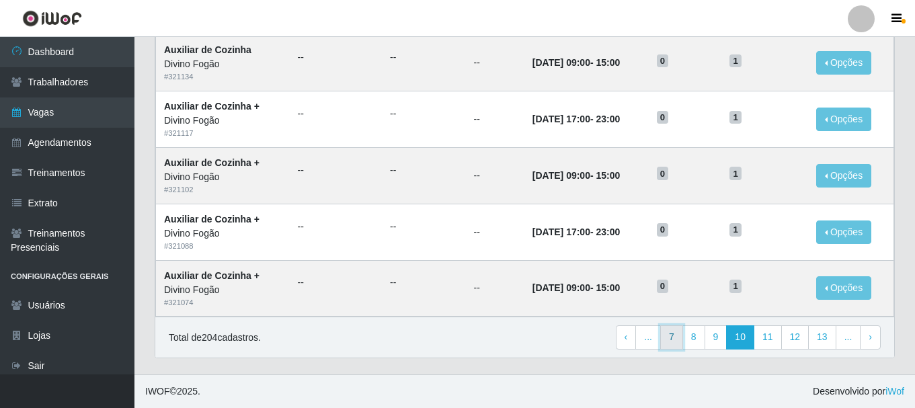
click at [667, 343] on link "7" at bounding box center [671, 338] width 23 height 24
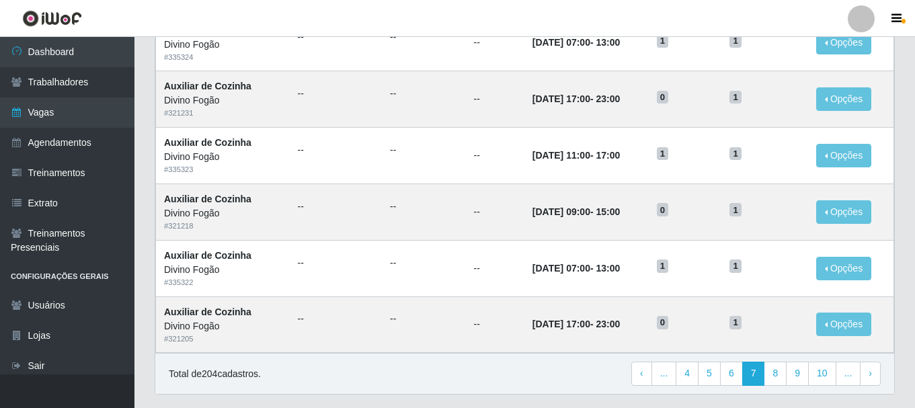
scroll to position [732, 0]
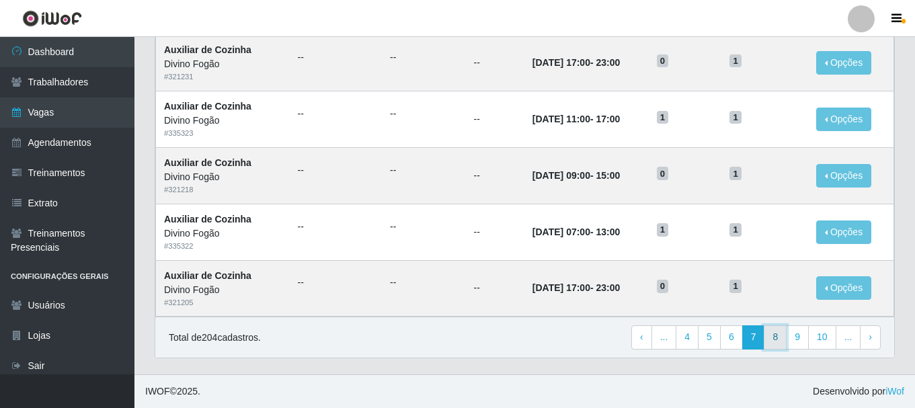
click at [775, 340] on link "8" at bounding box center [775, 338] width 23 height 24
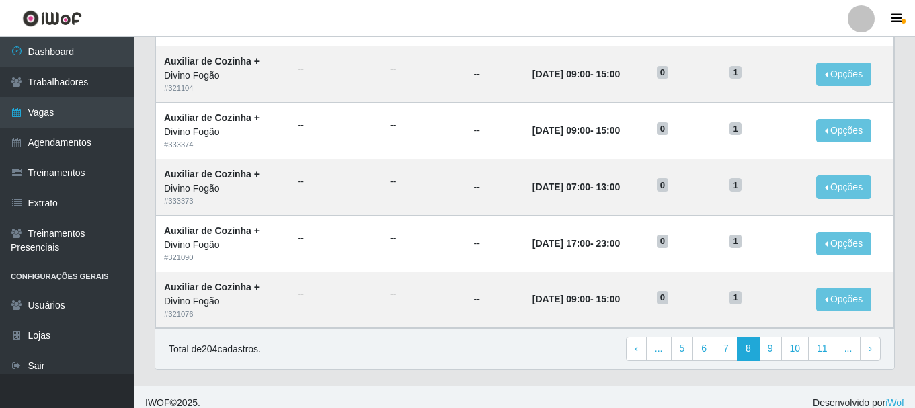
scroll to position [732, 0]
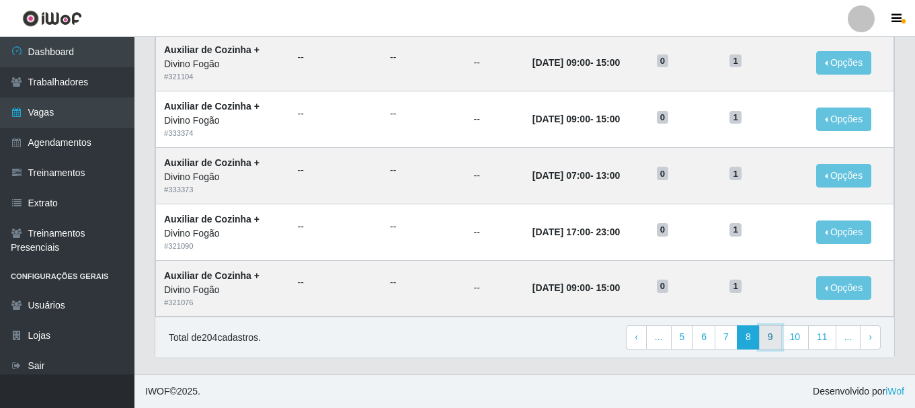
click at [774, 340] on link "9" at bounding box center [770, 338] width 23 height 24
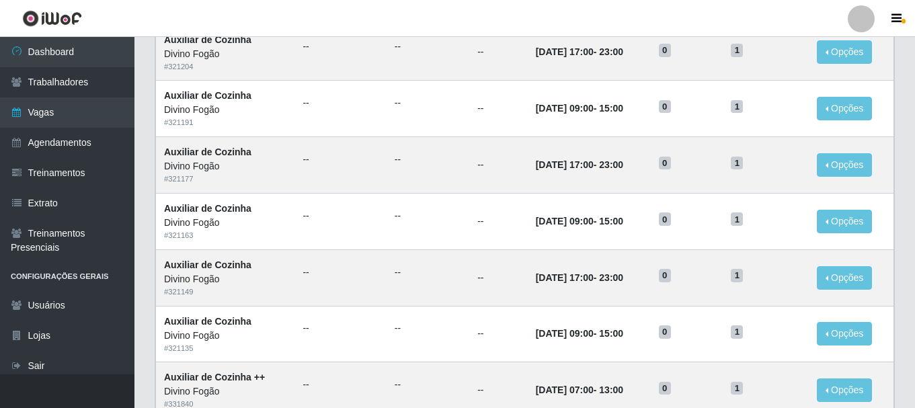
scroll to position [732, 0]
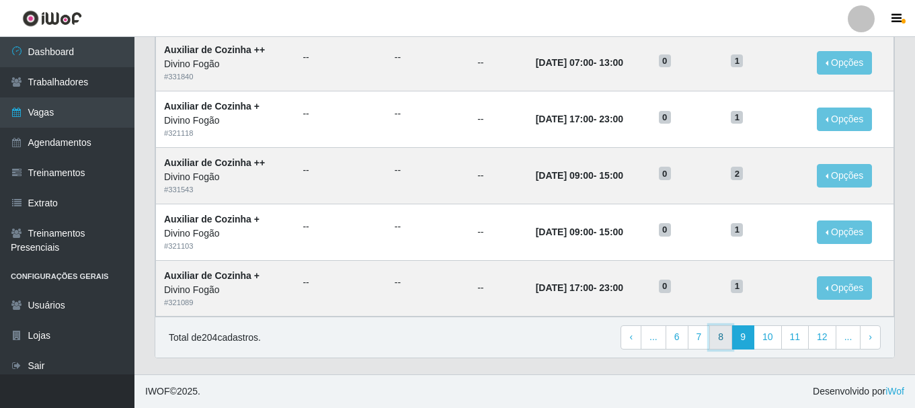
click at [718, 330] on link "8" at bounding box center [721, 338] width 23 height 24
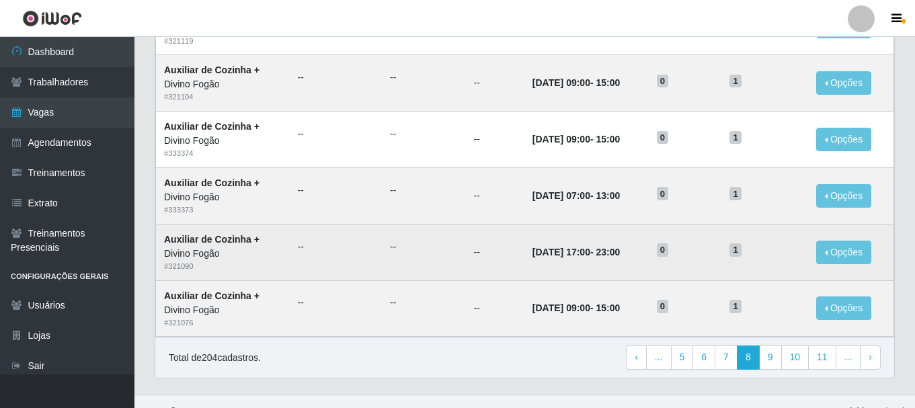
scroll to position [732, 0]
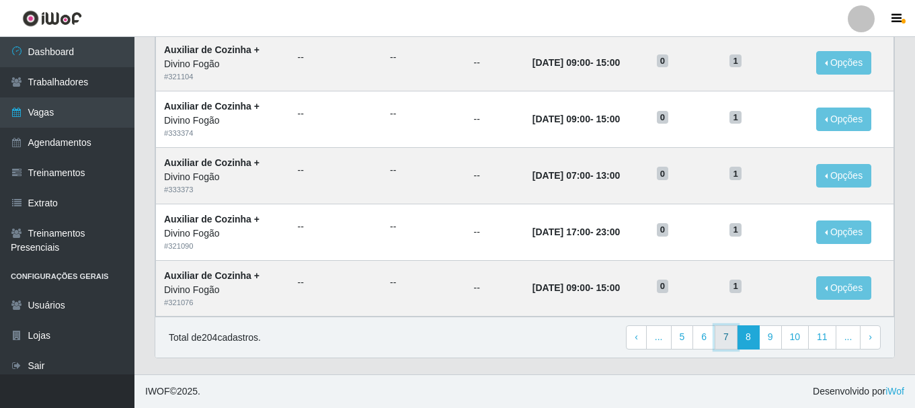
click at [734, 340] on link "7" at bounding box center [726, 338] width 23 height 24
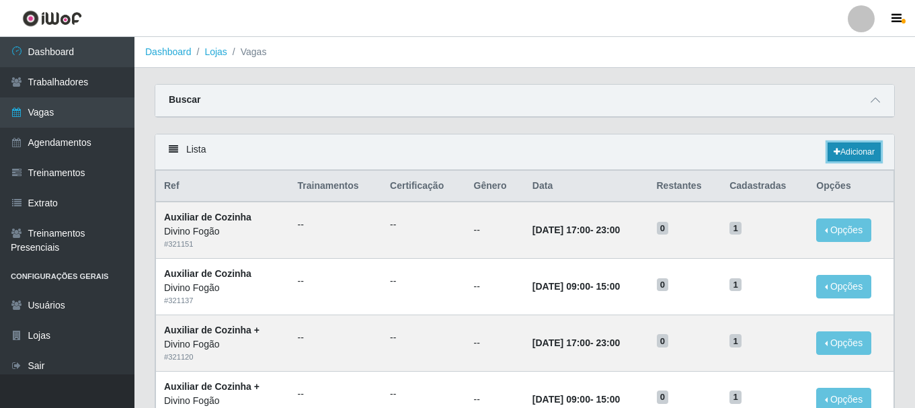
click at [866, 149] on link "Adicionar" at bounding box center [854, 152] width 53 height 19
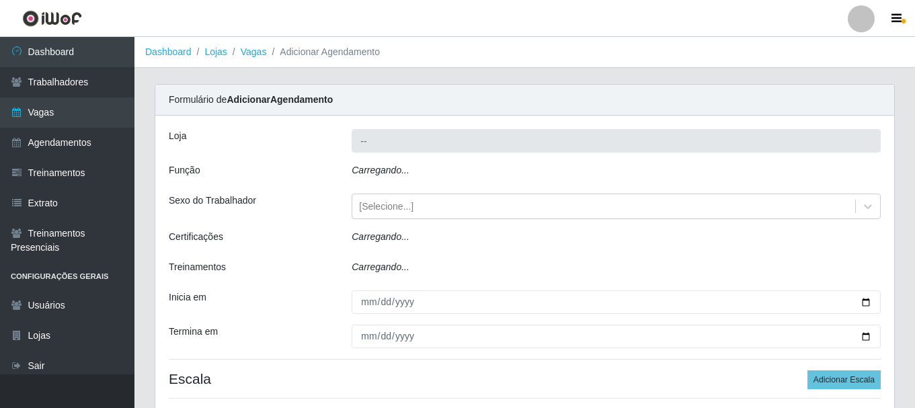
type input "Divino Fogão"
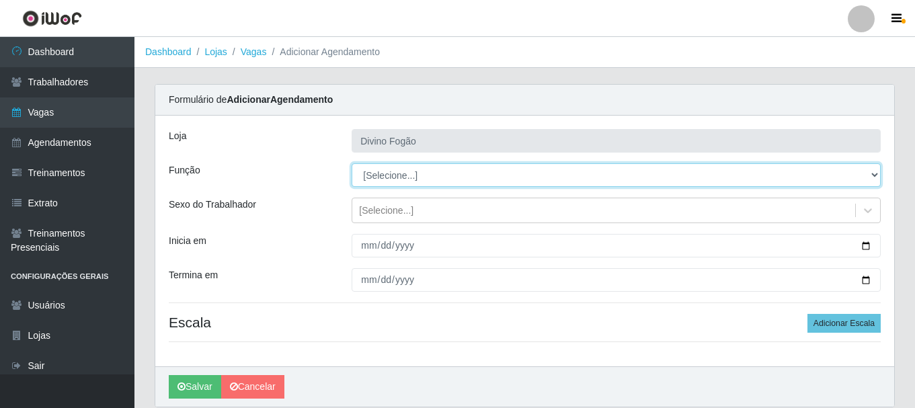
click at [397, 178] on select "[Selecione...] ASG ASG + ASG ++ Auxiliar de Cozinha Auxiliar de Cozinha + Auxil…" at bounding box center [616, 175] width 529 height 24
select select "94"
click at [352, 163] on select "[Selecione...] ASG ASG + ASG ++ Auxiliar de Cozinha Auxiliar de Cozinha + Auxil…" at bounding box center [616, 175] width 529 height 24
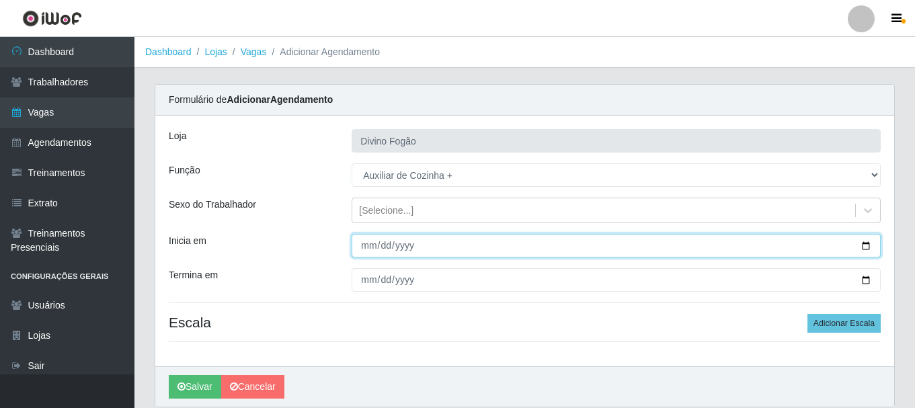
click at [365, 243] on input "Inicia em" at bounding box center [616, 246] width 529 height 24
type input "[DATE]"
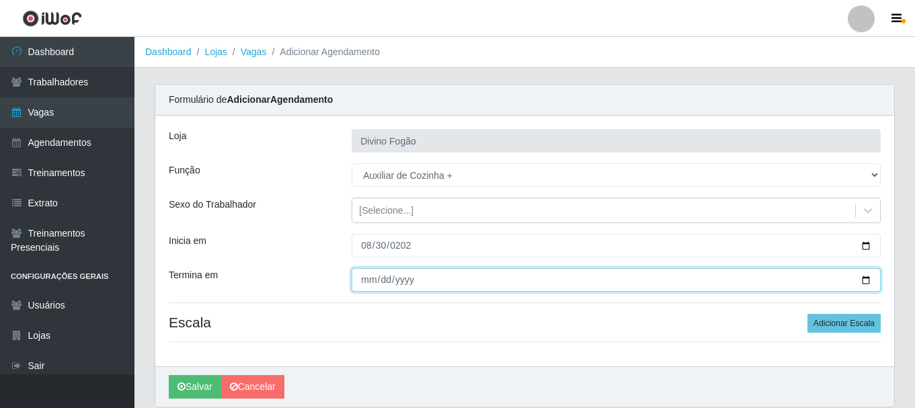
click at [372, 279] on input "Termina em" at bounding box center [616, 280] width 529 height 24
type input "[DATE]"
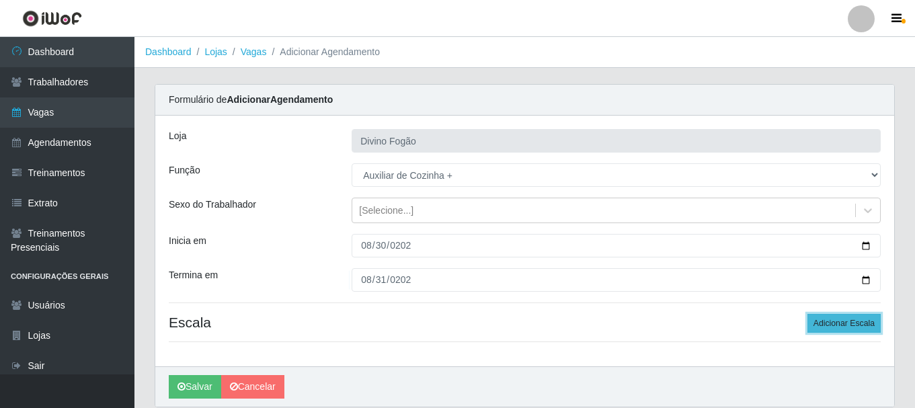
click at [847, 322] on button "Adicionar Escala" at bounding box center [844, 323] width 73 height 19
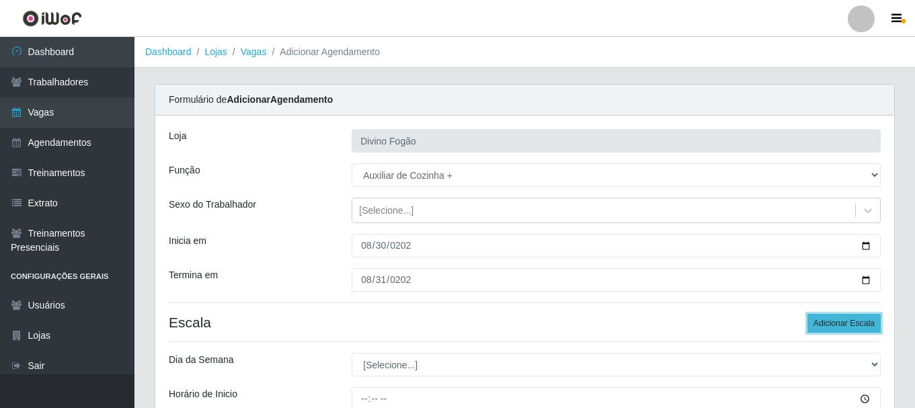
click at [847, 322] on button "Adicionar Escala" at bounding box center [844, 323] width 73 height 19
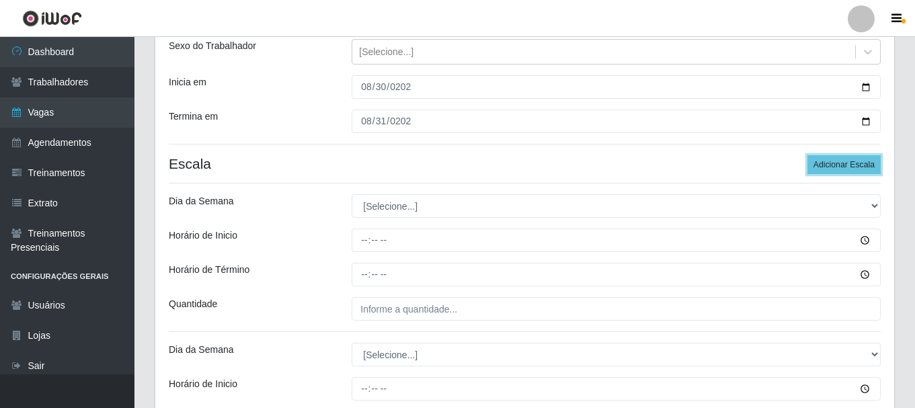
scroll to position [202, 0]
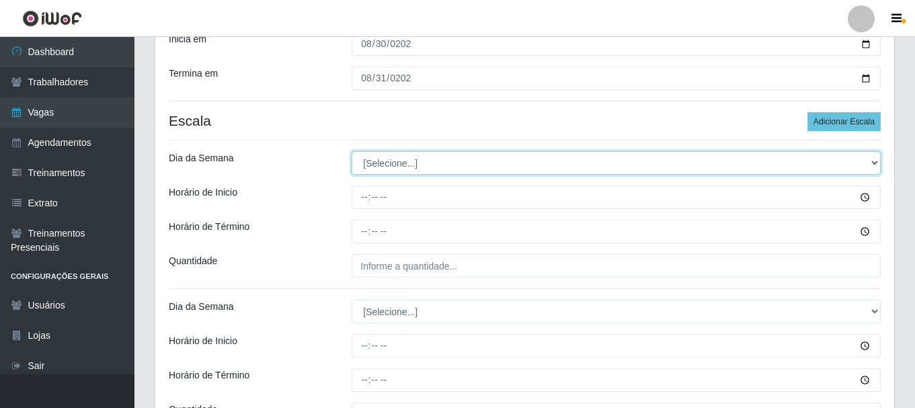
click at [426, 159] on select "[Selecione...] Segunda Terça Quarta Quinta Sexta Sábado Domingo" at bounding box center [616, 163] width 529 height 24
select select "6"
click at [352, 151] on select "[Selecione...] Segunda Terça Quarta Quinta Sexta Sábado Domingo" at bounding box center [616, 163] width 529 height 24
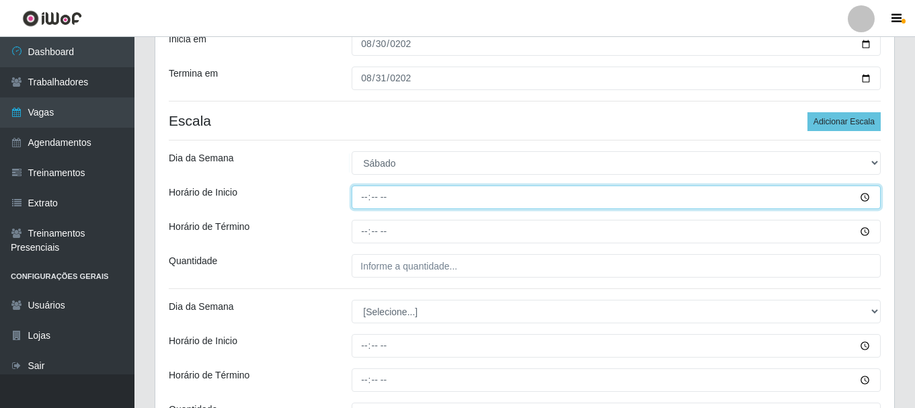
click at [363, 200] on input "Horário de Inicio" at bounding box center [616, 198] width 529 height 24
type input "07:00"
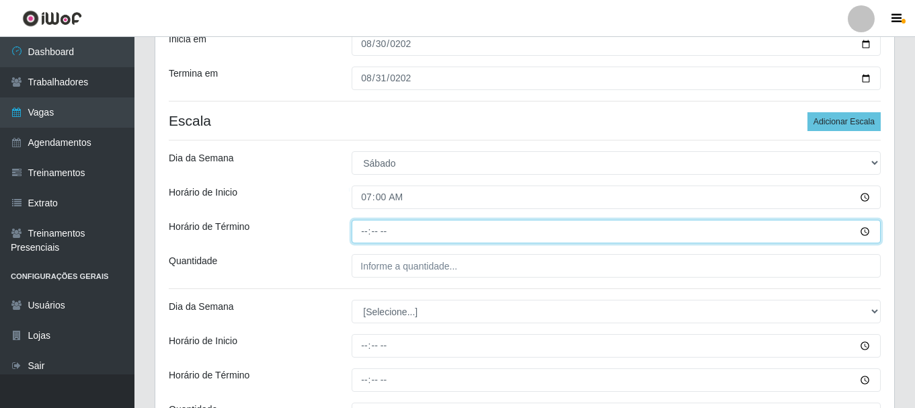
click at [361, 232] on input "Horário de Término" at bounding box center [616, 232] width 529 height 24
type input "13:00"
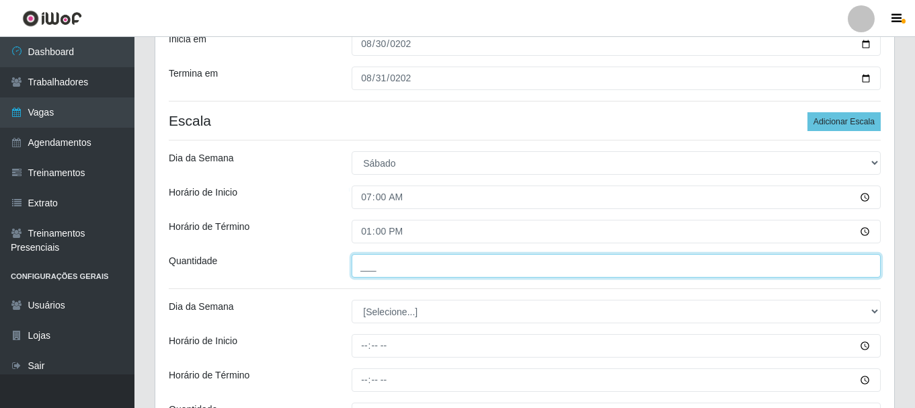
click at [381, 270] on input "___" at bounding box center [616, 266] width 529 height 24
type input "1__"
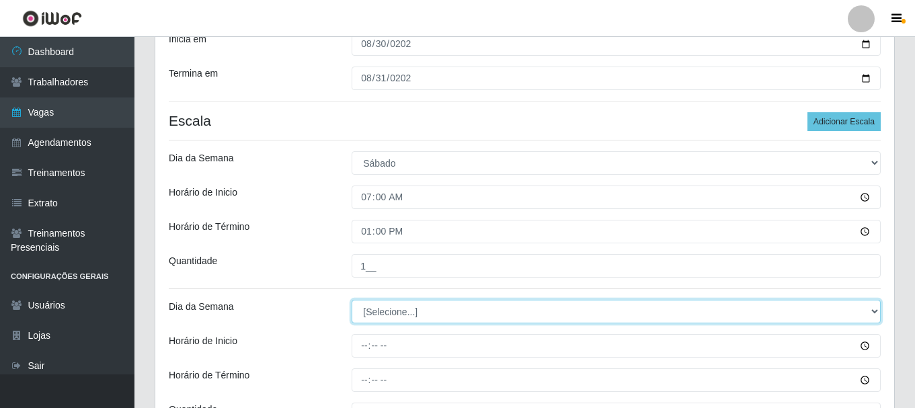
click at [394, 312] on select "[Selecione...] Segunda Terça Quarta Quinta Sexta Sábado Domingo" at bounding box center [616, 312] width 529 height 24
select select "6"
click at [352, 300] on select "[Selecione...] Segunda Terça Quarta Quinta Sexta Sábado Domingo" at bounding box center [616, 312] width 529 height 24
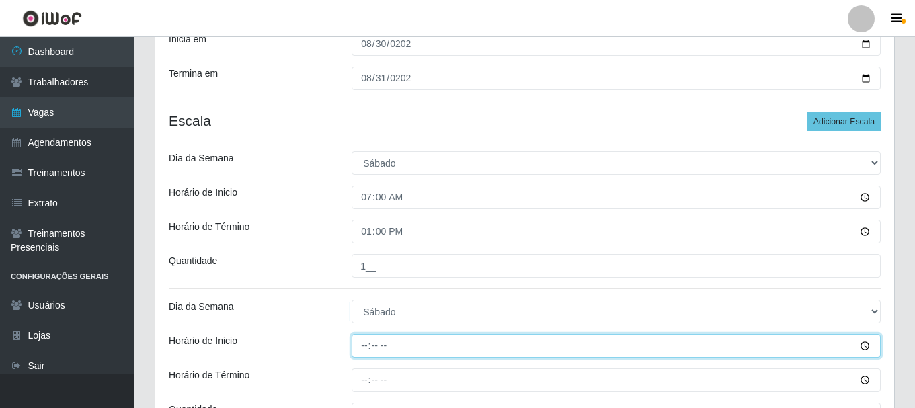
click at [365, 346] on input "Horário de Inicio" at bounding box center [616, 346] width 529 height 24
type input "11:00"
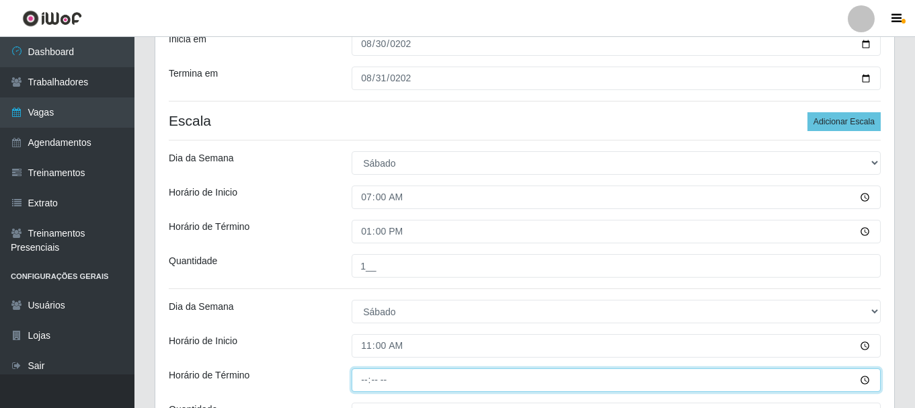
click at [365, 380] on input "Horário de Término" at bounding box center [616, 381] width 529 height 24
type input "17:00"
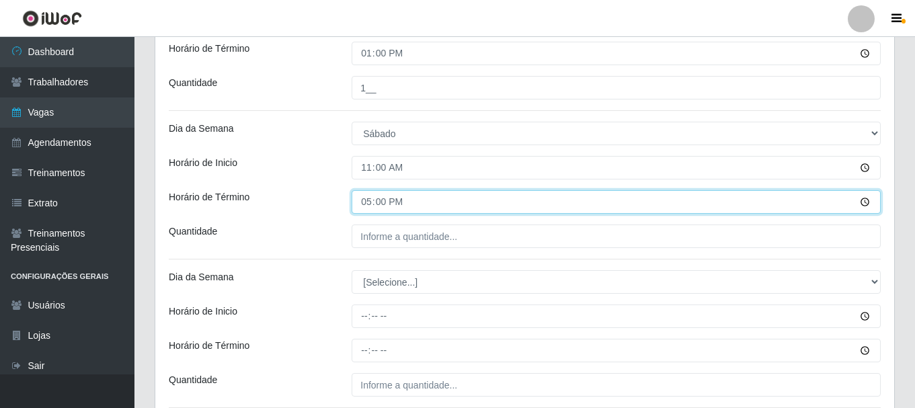
scroll to position [404, 0]
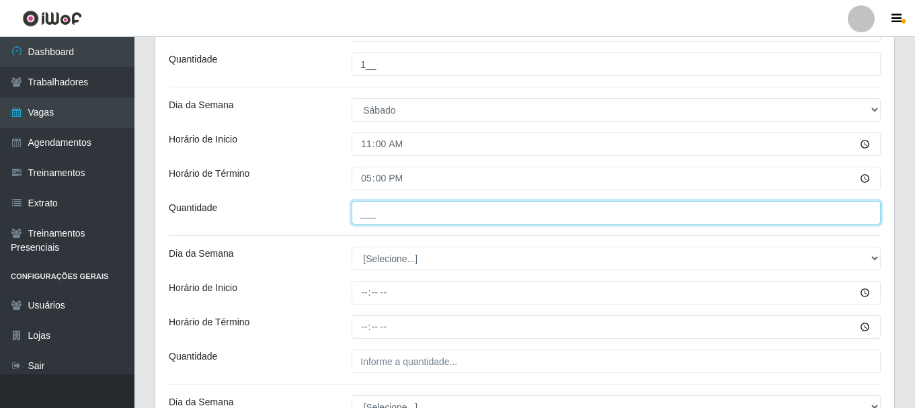
click at [450, 221] on input "___" at bounding box center [616, 213] width 529 height 24
type input "1__"
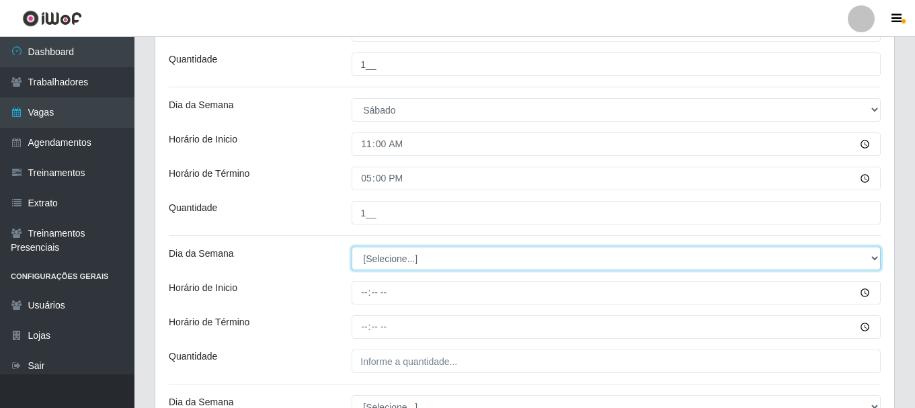
click at [429, 270] on select "[Selecione...] Segunda Terça Quarta Quinta Sexta Sábado Domingo" at bounding box center [616, 259] width 529 height 24
select select "0"
click at [352, 247] on select "[Selecione...] Segunda Terça Quarta Quinta Sexta Sábado Domingo" at bounding box center [616, 259] width 529 height 24
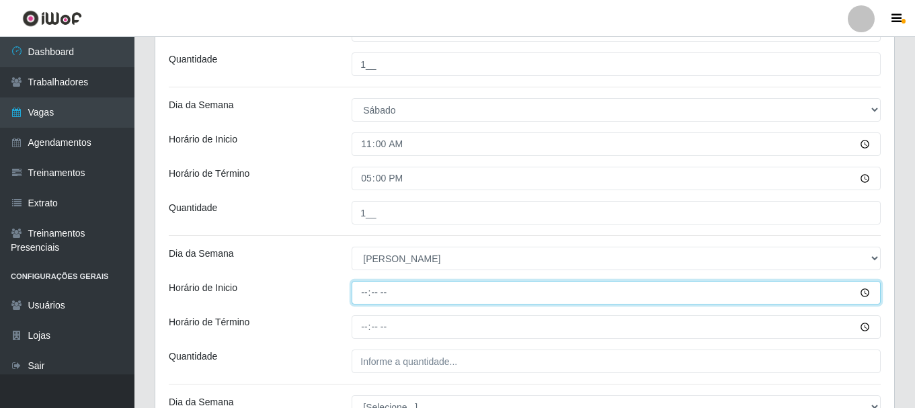
click at [363, 288] on input "Horário de Inicio" at bounding box center [616, 293] width 529 height 24
type input "07:00"
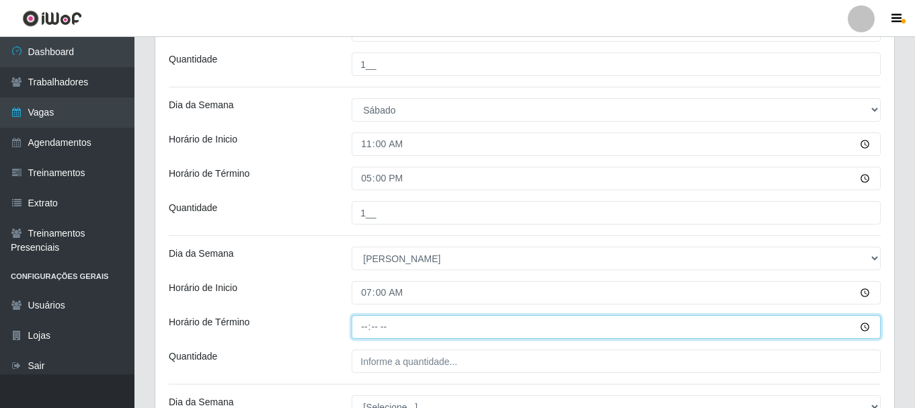
click at [370, 330] on input "Horário de Término" at bounding box center [616, 327] width 529 height 24
type input "13:00"
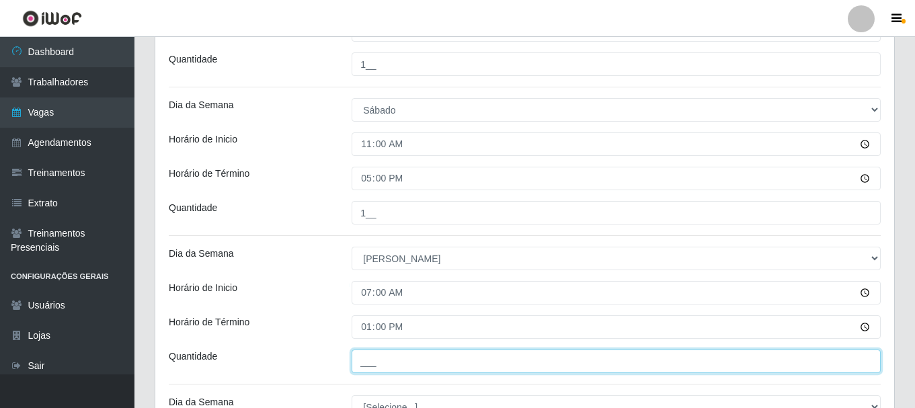
click at [383, 371] on input "___" at bounding box center [616, 362] width 529 height 24
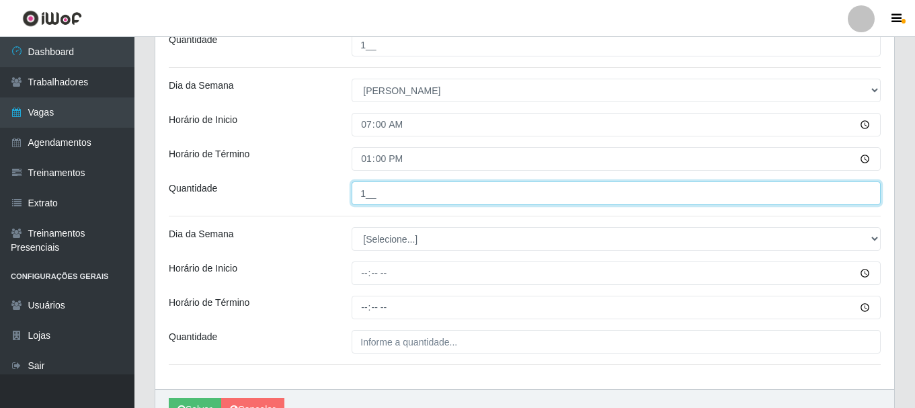
scroll to position [605, 0]
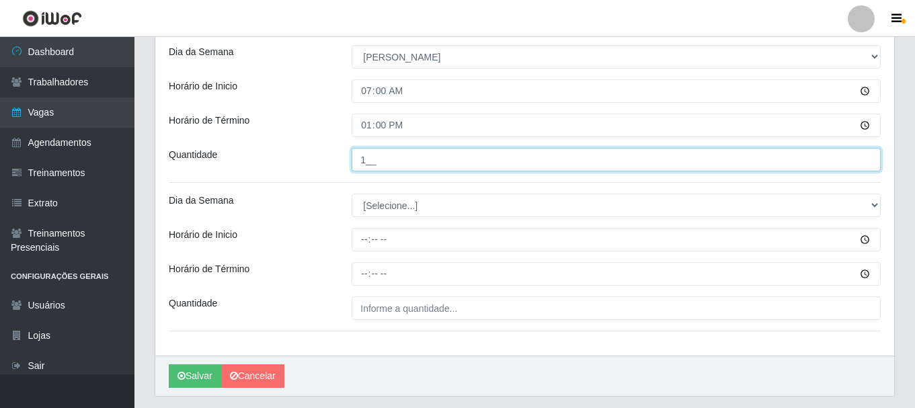
type input "1__"
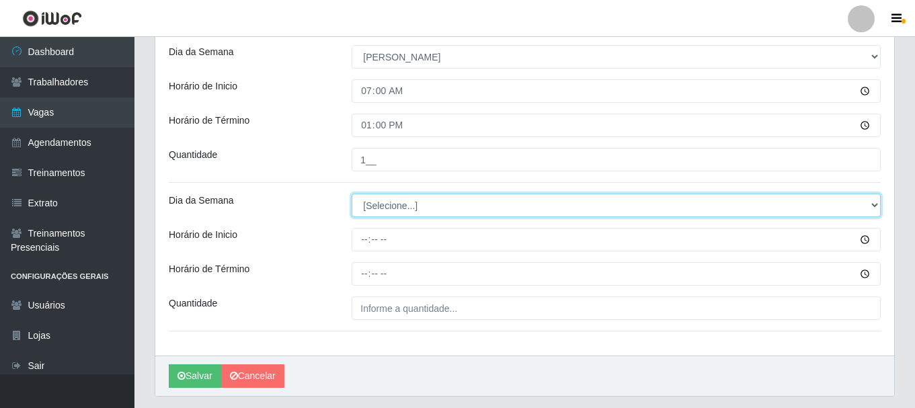
click at [397, 204] on select "[Selecione...] Segunda Terça Quarta Quinta Sexta Sábado Domingo" at bounding box center [616, 206] width 529 height 24
select select "0"
click at [352, 194] on select "[Selecione...] Segunda Terça Quarta Quinta Sexta Sábado Domingo" at bounding box center [616, 206] width 529 height 24
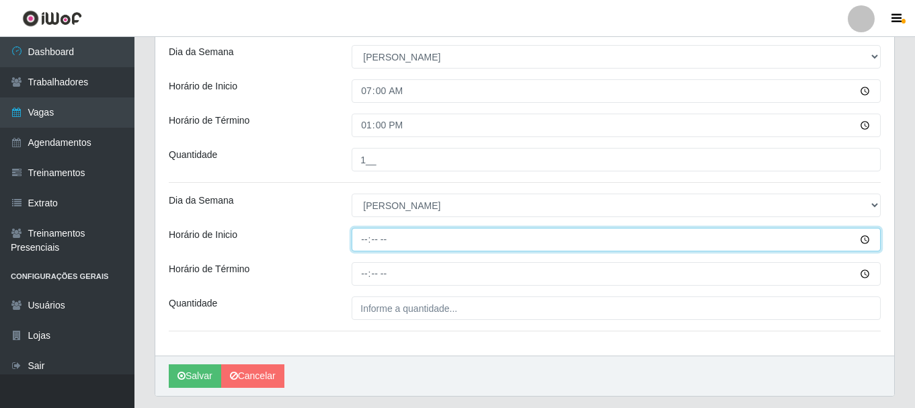
click at [364, 242] on input "Horário de Inicio" at bounding box center [616, 240] width 529 height 24
type input "11:00"
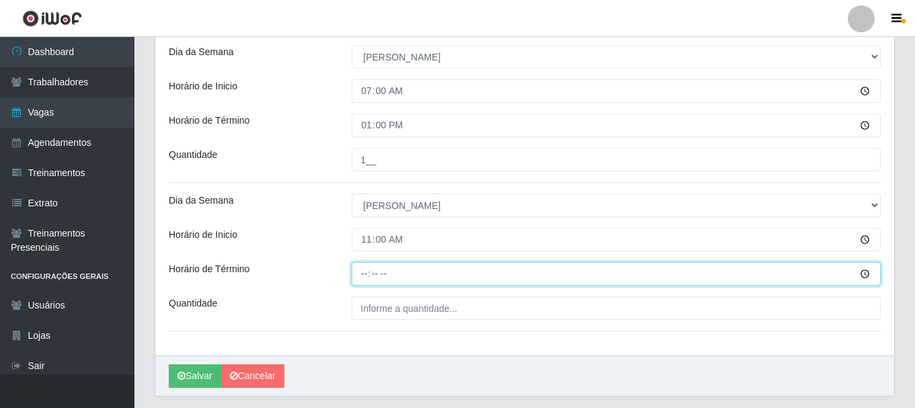
click at [369, 272] on input "Horário de Término" at bounding box center [616, 274] width 529 height 24
type input "17:00"
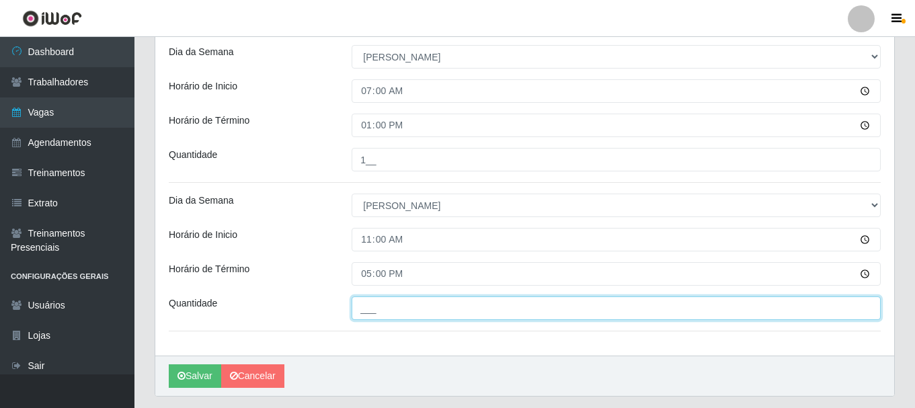
click at [381, 316] on input "___" at bounding box center [616, 309] width 529 height 24
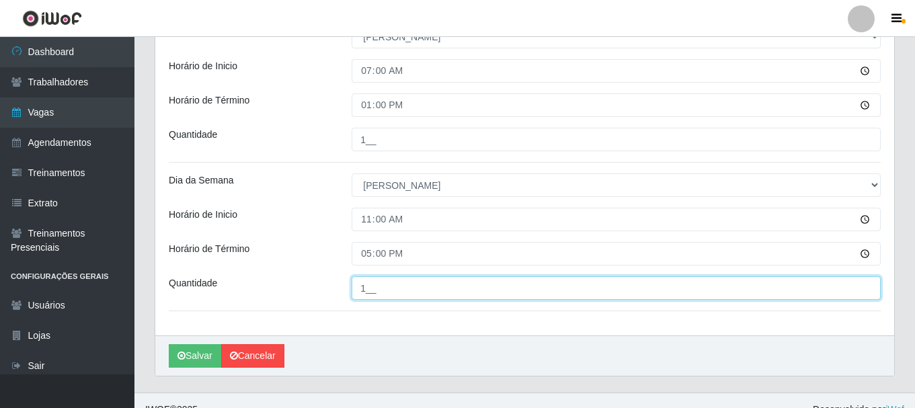
scroll to position [644, 0]
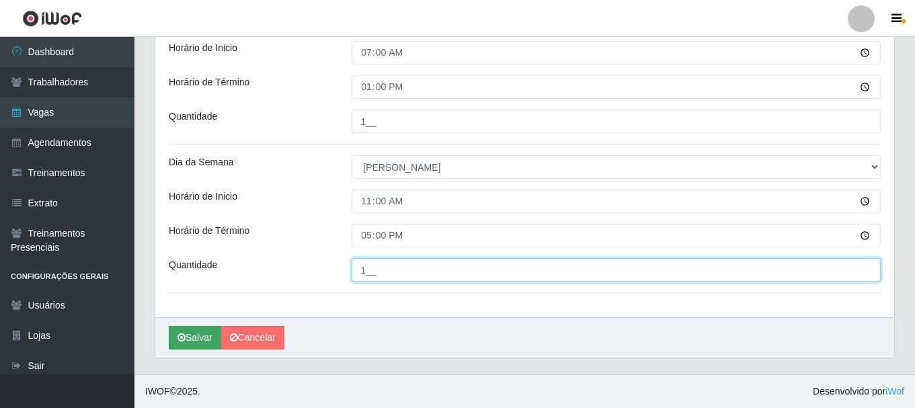
type input "1__"
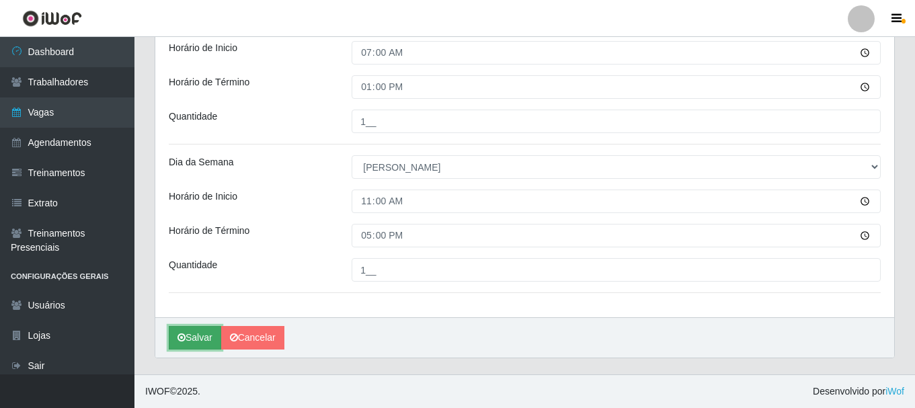
click at [210, 338] on button "Salvar" at bounding box center [195, 338] width 52 height 24
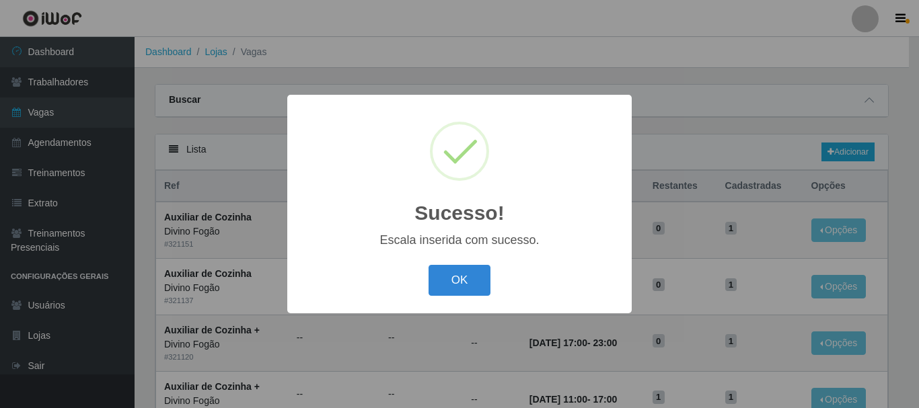
click at [428, 265] on button "OK" at bounding box center [459, 281] width 63 height 32
